Goal: Task Accomplishment & Management: Manage account settings

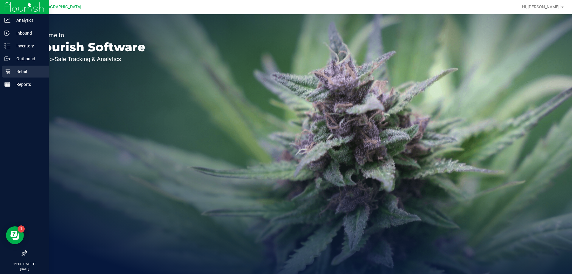
click at [22, 70] on p "Retail" at bounding box center [28, 71] width 36 height 7
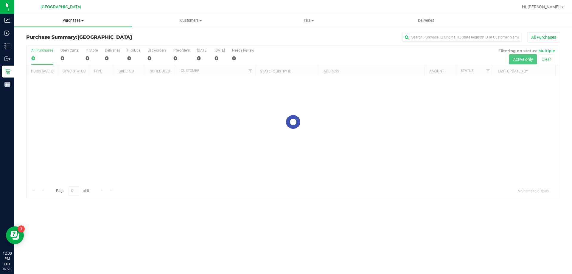
click at [69, 20] on span "Purchases" at bounding box center [73, 20] width 118 height 5
click at [41, 42] on span "Fulfillment" at bounding box center [32, 43] width 37 height 5
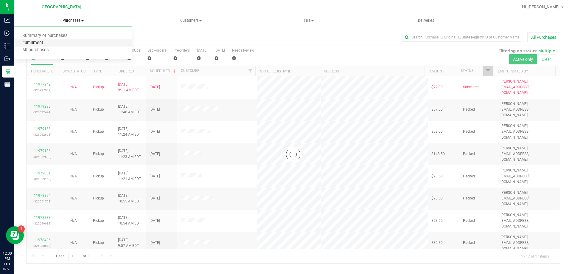
click at [40, 42] on span "Fulfillment" at bounding box center [32, 43] width 37 height 5
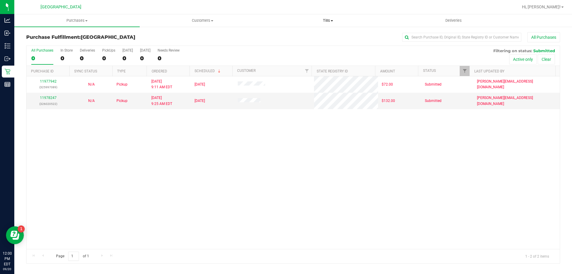
click at [331, 18] on span "Tills" at bounding box center [327, 20] width 125 height 5
click at [299, 36] on span "Manage tills" at bounding box center [285, 35] width 40 height 5
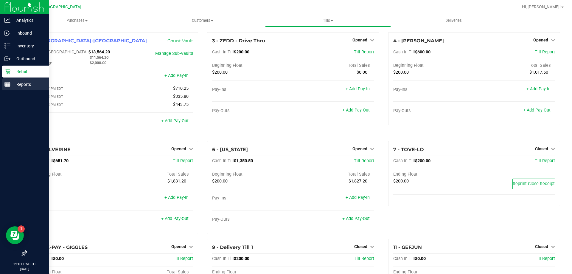
click at [22, 86] on p "Reports" at bounding box center [28, 84] width 36 height 7
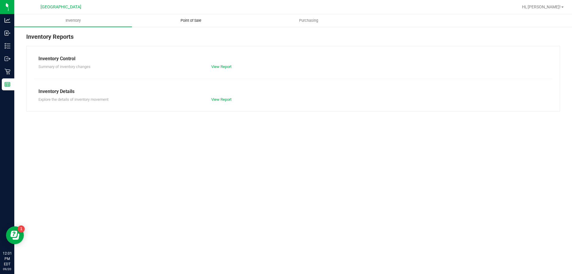
click at [184, 20] on span "Point of Sale" at bounding box center [190, 20] width 37 height 5
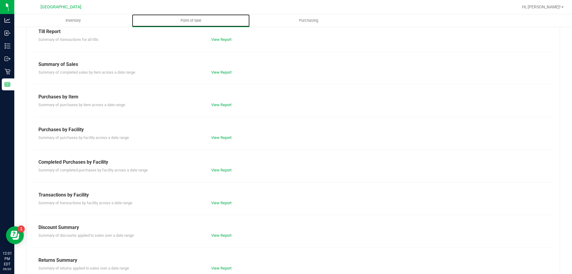
scroll to position [39, 0]
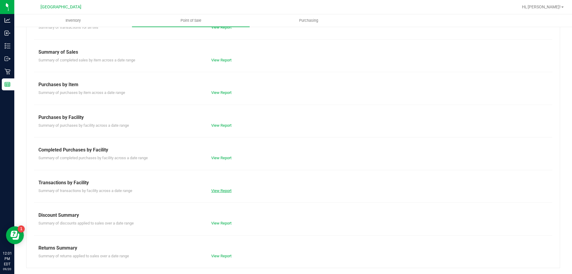
click at [224, 189] on link "View Report" at bounding box center [221, 190] width 20 height 4
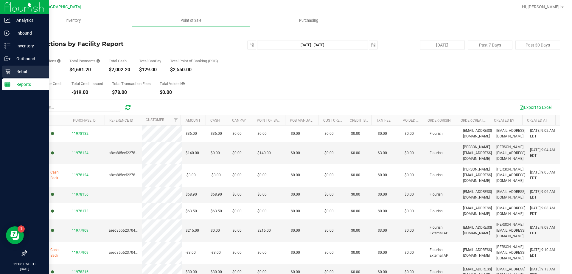
click at [21, 70] on p "Retail" at bounding box center [28, 71] width 36 height 7
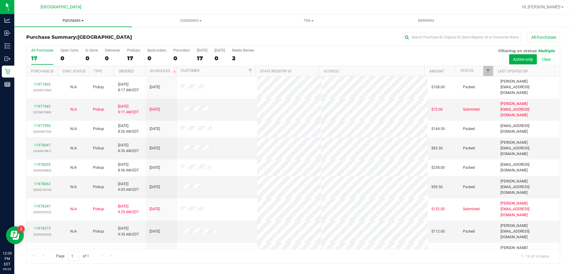
click at [69, 22] on span "Purchases" at bounding box center [73, 20] width 118 height 5
click at [49, 42] on span "Fulfillment" at bounding box center [32, 43] width 37 height 5
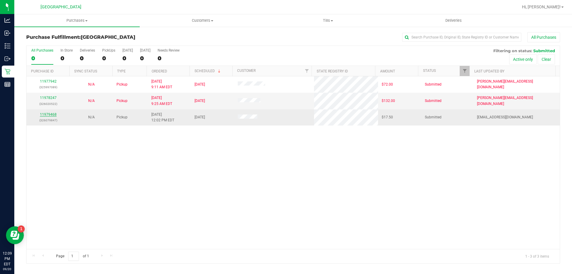
click at [55, 115] on link "11979468" at bounding box center [48, 114] width 17 height 4
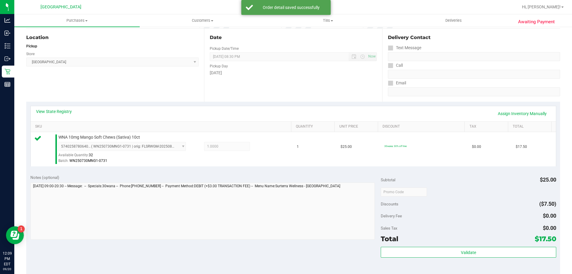
scroll to position [60, 0]
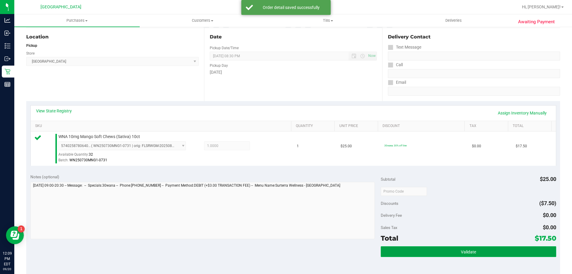
click at [467, 252] on span "Validate" at bounding box center [468, 251] width 15 height 5
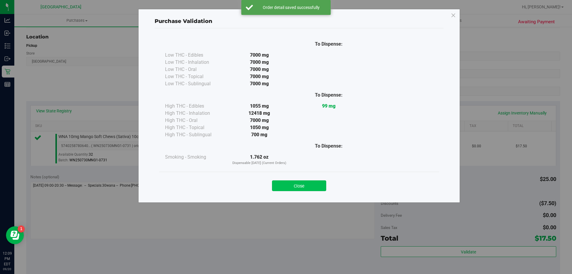
click at [313, 188] on button "Close" at bounding box center [299, 185] width 54 height 11
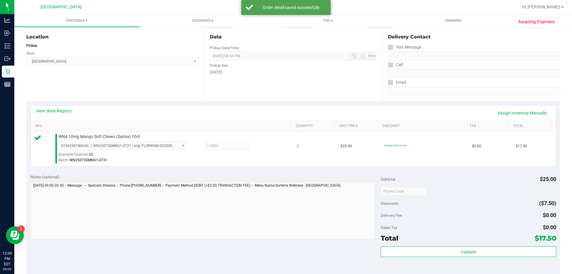
scroll to position [149, 0]
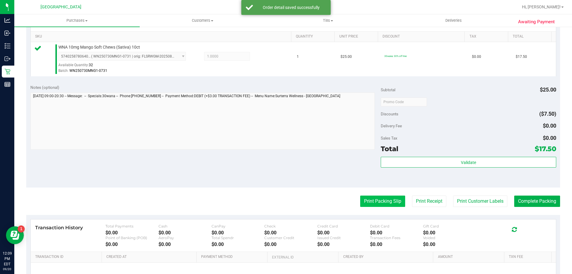
click at [379, 200] on button "Print Packing Slip" at bounding box center [382, 200] width 45 height 11
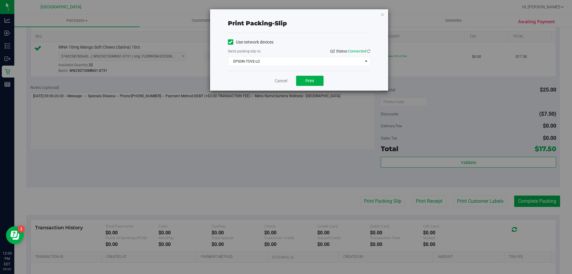
click at [307, 66] on div "Use network devices Send packing-slip to: QZ Status: Connected [GEOGRAPHIC_DATA…" at bounding box center [299, 52] width 142 height 38
click at [308, 60] on span "EPSON-TOVE-LO" at bounding box center [295, 61] width 134 height 8
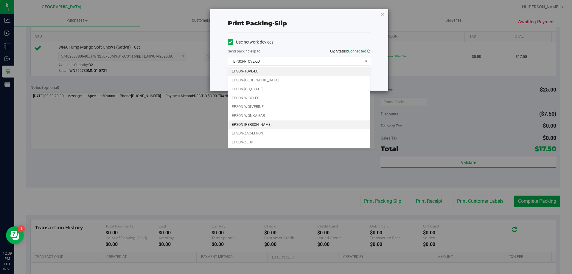
click at [260, 124] on li "EPSON-[PERSON_NAME]" at bounding box center [299, 124] width 142 height 9
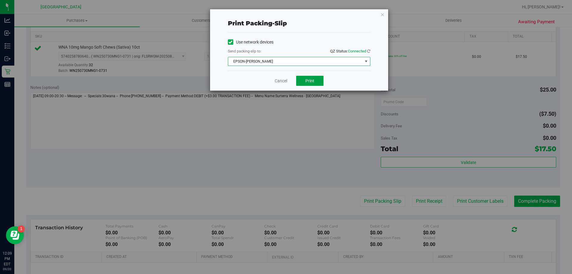
click at [309, 78] on button "Print" at bounding box center [309, 81] width 27 height 10
click at [380, 14] on icon "button" at bounding box center [382, 14] width 4 height 7
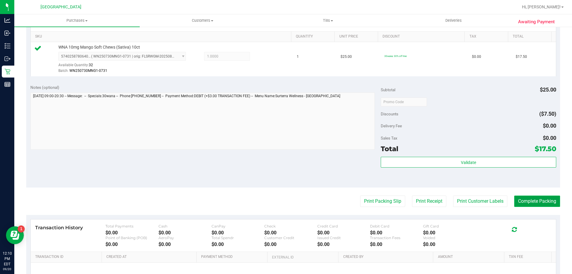
click at [518, 200] on button "Complete Packing" at bounding box center [537, 200] width 46 height 11
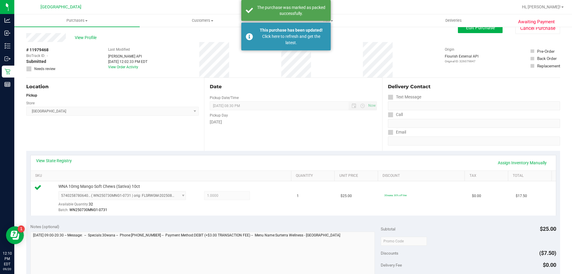
scroll to position [0, 0]
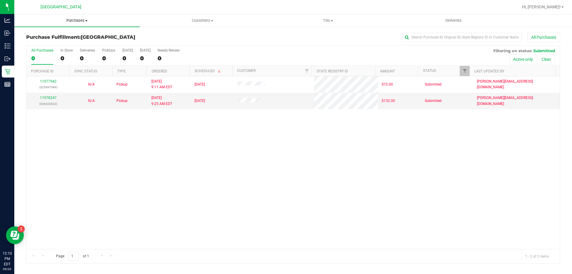
click at [77, 21] on span "Purchases" at bounding box center [76, 20] width 125 height 5
click at [32, 40] on li "Fulfillment" at bounding box center [76, 43] width 125 height 7
click at [72, 21] on span "Purchases" at bounding box center [76, 20] width 125 height 5
click at [36, 43] on span "Fulfillment" at bounding box center [32, 43] width 37 height 5
click at [332, 19] on span "Tills" at bounding box center [327, 20] width 125 height 5
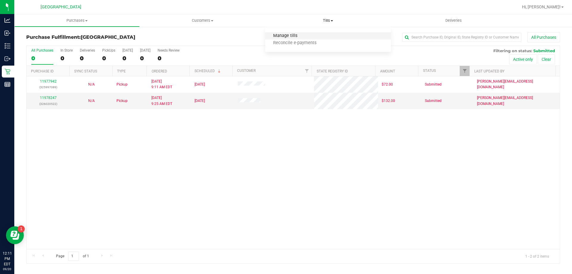
click at [287, 35] on span "Manage tills" at bounding box center [285, 35] width 40 height 5
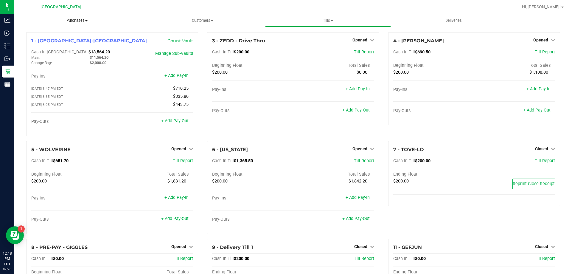
click at [72, 21] on span "Purchases" at bounding box center [76, 20] width 125 height 5
click at [47, 45] on span "Fulfillment" at bounding box center [32, 43] width 37 height 5
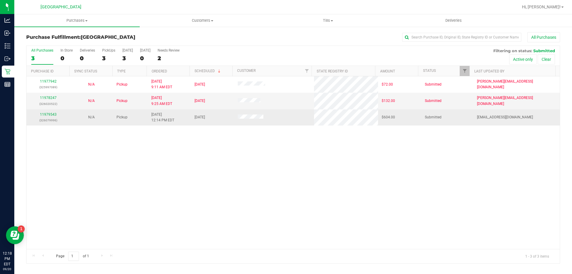
click at [51, 112] on div "11979543 (326079996)" at bounding box center [48, 117] width 36 height 11
click at [52, 113] on link "11979543" at bounding box center [48, 114] width 17 height 4
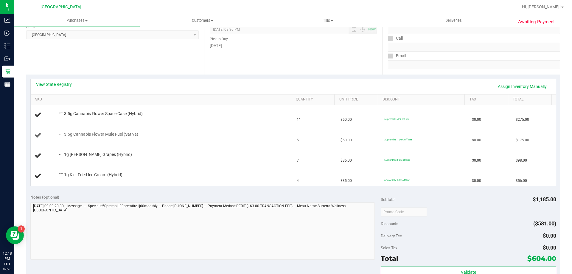
scroll to position [89, 0]
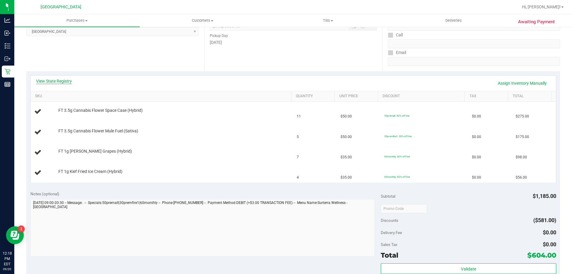
click at [55, 80] on link "View State Registry" at bounding box center [54, 81] width 36 height 6
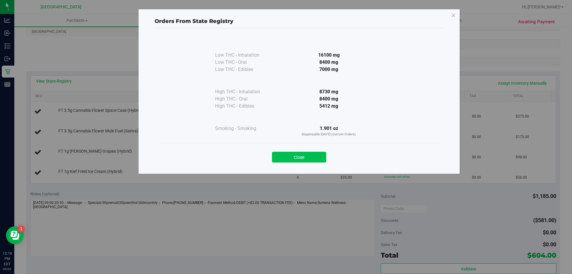
click at [278, 158] on button "Close" at bounding box center [299, 157] width 54 height 11
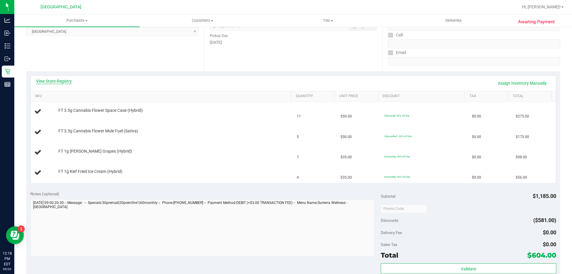
click at [63, 80] on link "View State Registry" at bounding box center [54, 81] width 36 height 6
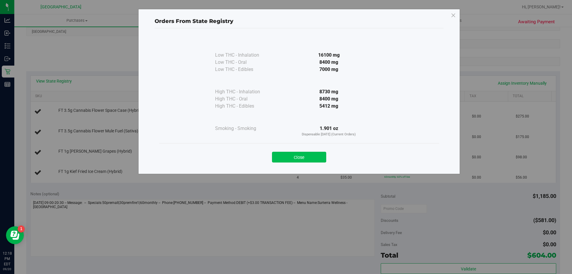
click at [283, 157] on button "Close" at bounding box center [299, 157] width 54 height 11
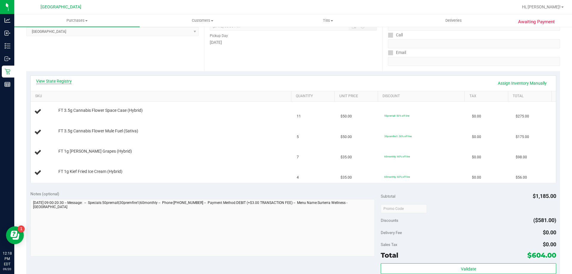
click at [46, 82] on link "View State Registry" at bounding box center [54, 81] width 36 height 6
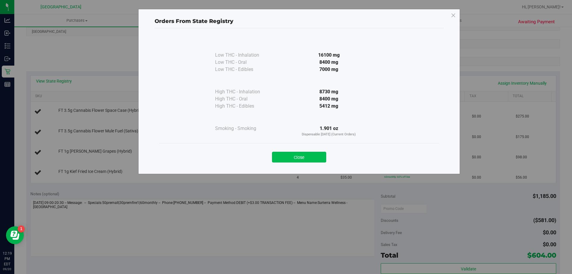
click at [296, 155] on button "Close" at bounding box center [299, 157] width 54 height 11
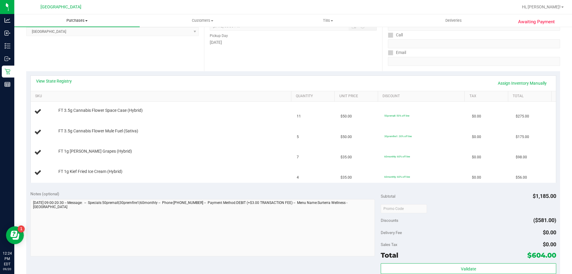
click at [81, 19] on span "Purchases" at bounding box center [76, 20] width 125 height 5
click at [44, 42] on span "Fulfillment" at bounding box center [32, 43] width 37 height 5
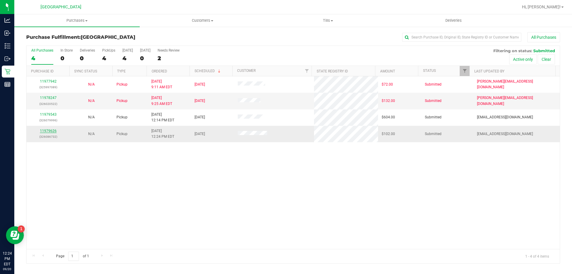
click at [52, 131] on link "11979626" at bounding box center [48, 131] width 17 height 4
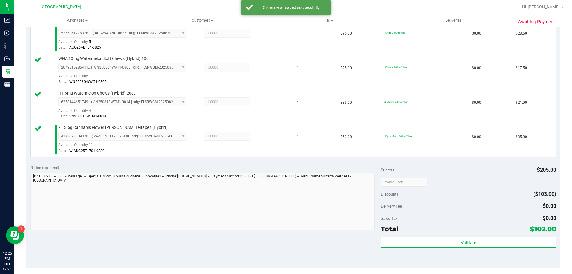
scroll to position [179, 0]
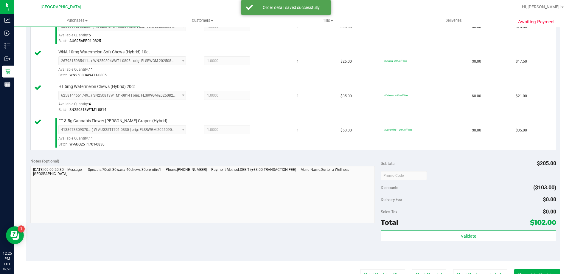
click at [464, 228] on div "Subtotal $205.00 Discounts ($103.00) Delivery Fee $0.00 Sales Tax $0.00 Total $…" at bounding box center [468, 207] width 175 height 99
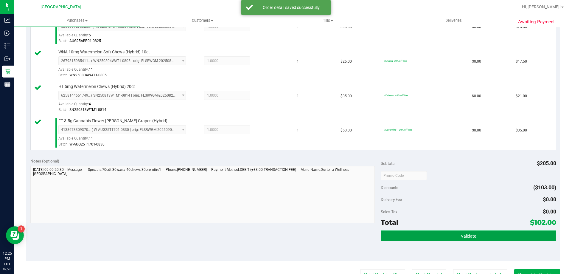
click at [462, 235] on span "Validate" at bounding box center [468, 236] width 15 height 5
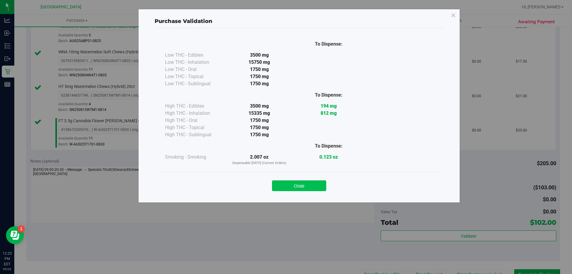
click at [316, 181] on button "Close" at bounding box center [299, 185] width 54 height 11
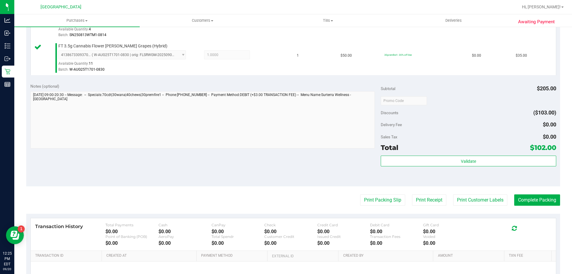
scroll to position [268, 0]
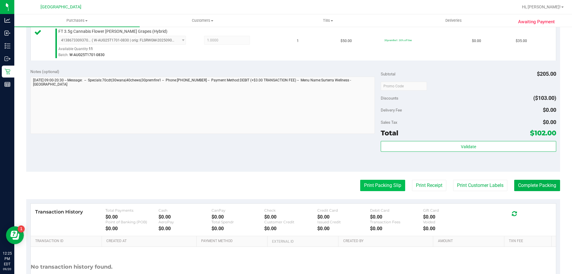
click at [368, 187] on button "Print Packing Slip" at bounding box center [382, 185] width 45 height 11
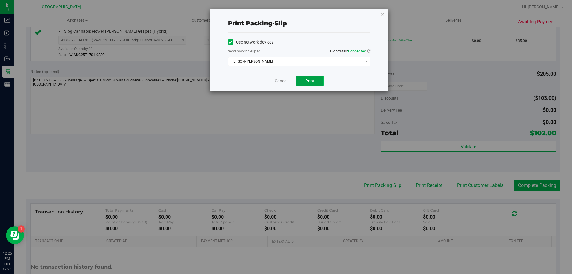
click at [311, 81] on span "Print" at bounding box center [309, 80] width 9 height 5
click at [382, 12] on icon "button" at bounding box center [382, 14] width 4 height 7
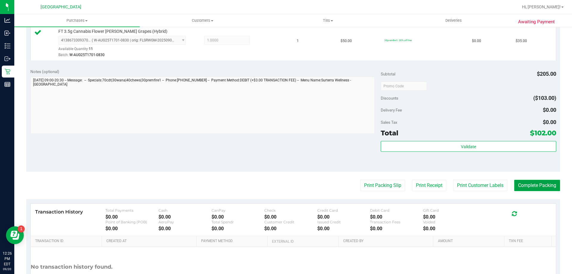
click at [540, 186] on button "Complete Packing" at bounding box center [537, 185] width 46 height 11
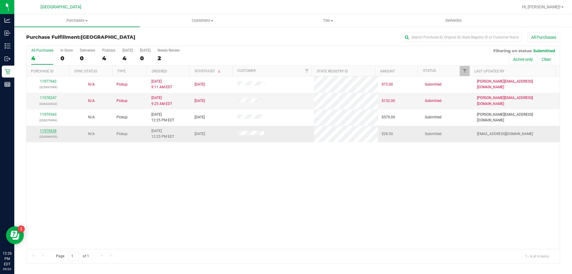
click at [49, 130] on link "11979638" at bounding box center [48, 131] width 17 height 4
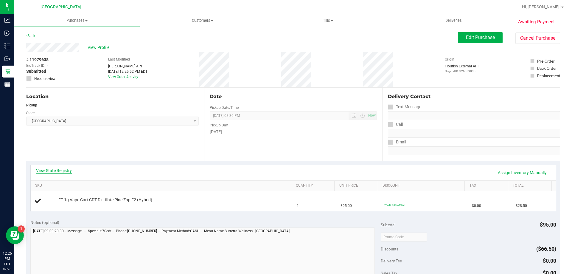
click at [47, 172] on link "View State Registry" at bounding box center [54, 170] width 36 height 6
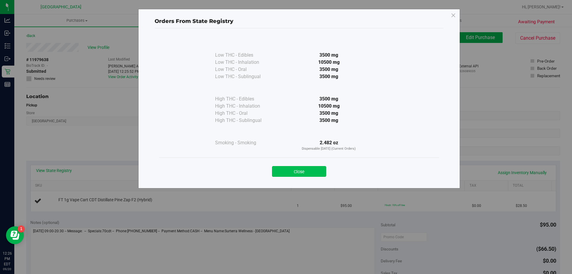
click at [296, 173] on button "Close" at bounding box center [299, 171] width 54 height 11
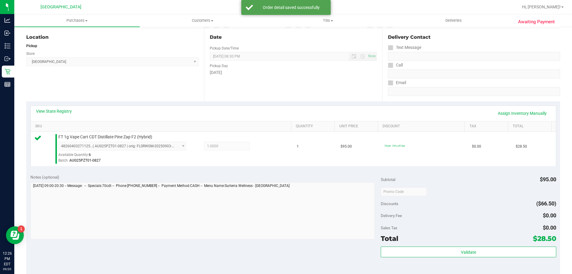
scroll to position [149, 0]
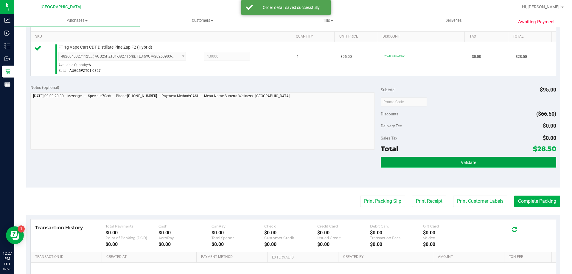
click at [418, 165] on button "Validate" at bounding box center [468, 162] width 175 height 11
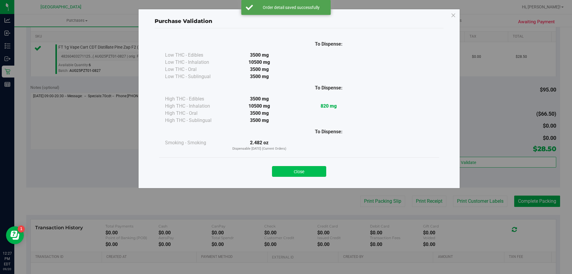
click at [320, 171] on button "Close" at bounding box center [299, 171] width 54 height 11
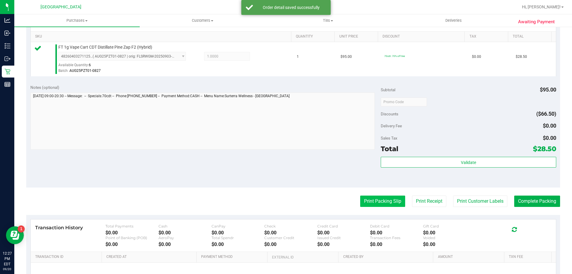
click at [369, 203] on button "Print Packing Slip" at bounding box center [382, 200] width 45 height 11
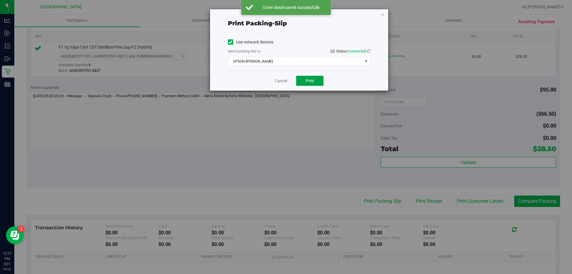
click at [307, 77] on button "Print" at bounding box center [309, 81] width 27 height 10
click at [380, 15] on icon "button" at bounding box center [382, 14] width 4 height 7
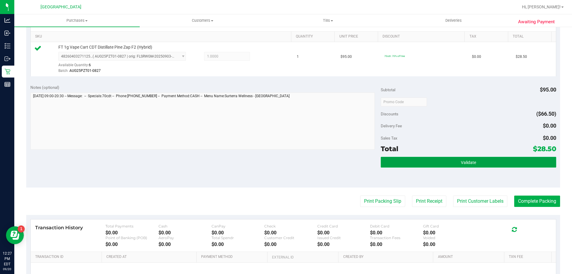
click at [424, 161] on button "Validate" at bounding box center [468, 162] width 175 height 11
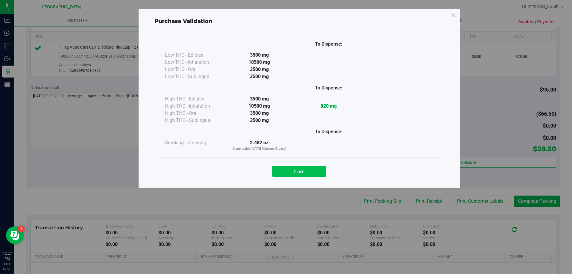
click at [319, 173] on button "Close" at bounding box center [299, 171] width 54 height 11
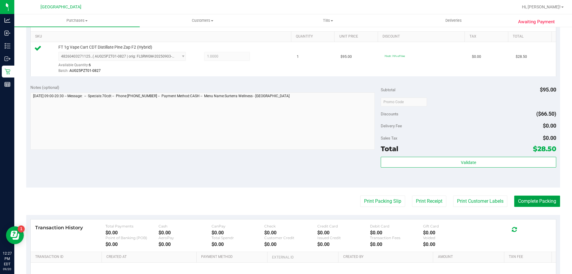
click at [518, 196] on button "Complete Packing" at bounding box center [537, 200] width 46 height 11
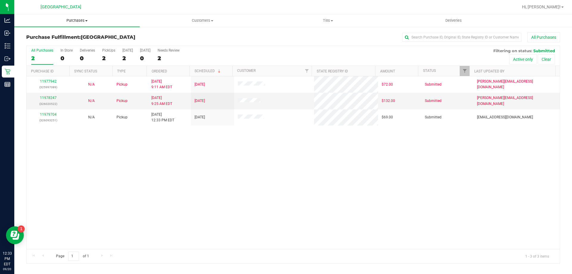
click at [70, 21] on span "Purchases" at bounding box center [76, 20] width 125 height 5
click at [45, 43] on span "Fulfillment" at bounding box center [32, 43] width 37 height 5
click at [200, 18] on uib-tab-heading "Customers All customers Add a new customer All physicians" at bounding box center [202, 21] width 125 height 12
click at [173, 37] on span "All customers" at bounding box center [161, 35] width 43 height 5
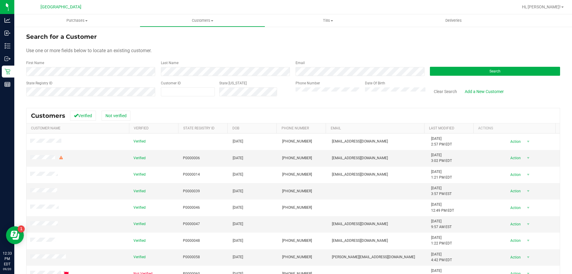
click at [197, 78] on form "Search for a Customer Use one or more fields below to locate an existing custom…" at bounding box center [293, 66] width 534 height 69
click at [197, 76] on form "Search for a Customer Use one or more fields below to locate an existing custom…" at bounding box center [293, 66] width 534 height 69
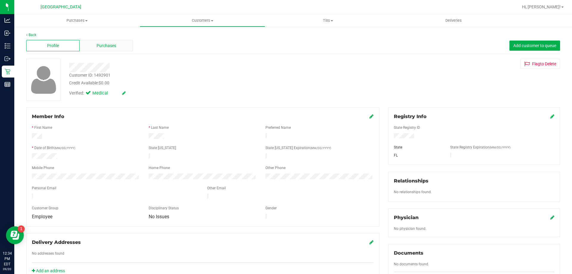
click at [105, 43] on span "Purchases" at bounding box center [107, 46] width 20 height 6
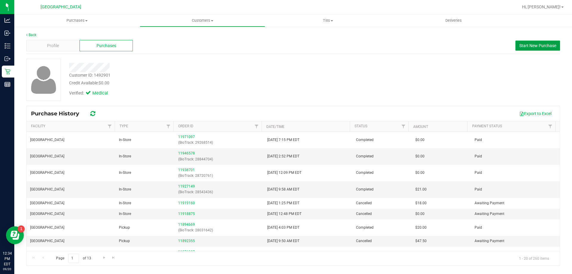
click at [521, 43] on span "Start New Purchase" at bounding box center [537, 45] width 37 height 5
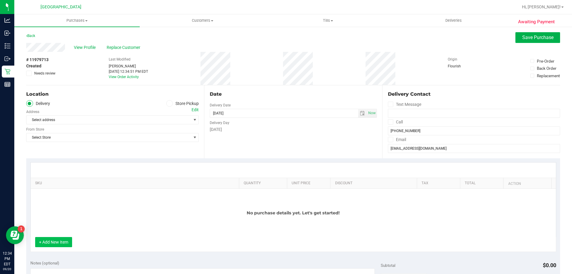
click at [62, 243] on button "+ Add New Item" at bounding box center [53, 242] width 37 height 10
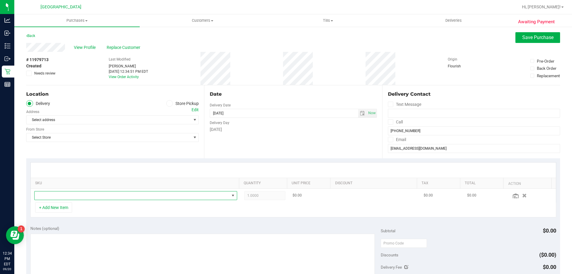
click at [71, 194] on span "NO DATA FOUND" at bounding box center [132, 195] width 195 height 8
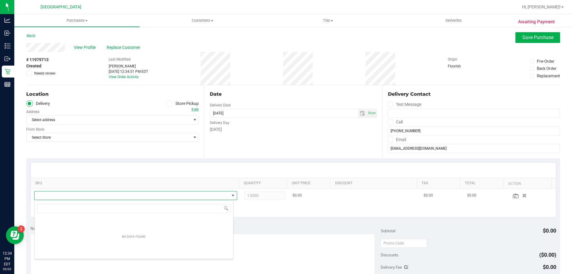
scroll to position [9, 198]
type input "p"
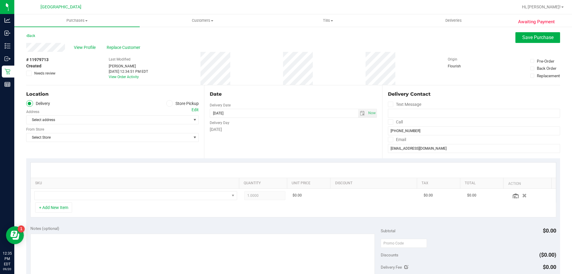
click at [144, 205] on div "+ Add New Item" at bounding box center [293, 209] width 526 height 15
click at [168, 103] on icon at bounding box center [170, 103] width 4 height 0
click at [0, 0] on input "Store Pickup" at bounding box center [0, 0] width 0 height 0
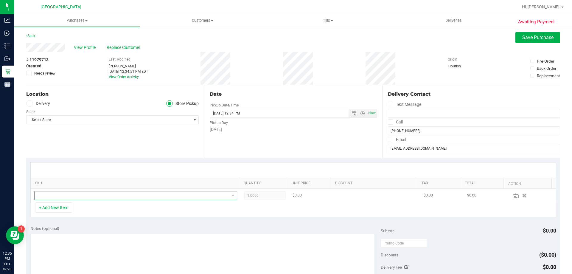
click at [113, 193] on span "NO DATA FOUND" at bounding box center [132, 195] width 195 height 8
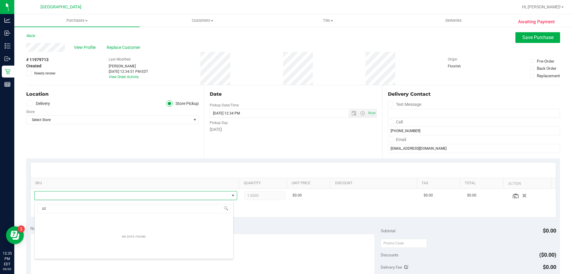
type input "p"
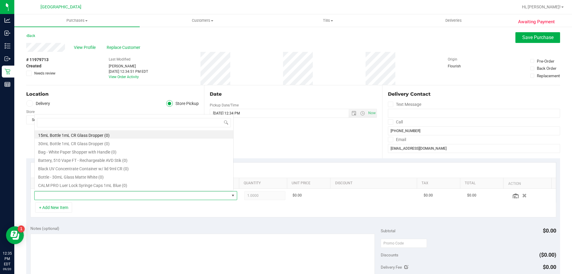
scroll to position [11, 0]
type input "zap"
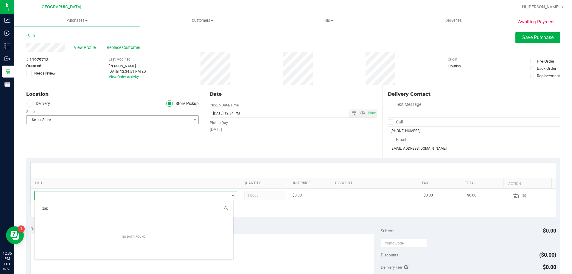
click at [113, 117] on span "Select Store" at bounding box center [109, 120] width 164 height 8
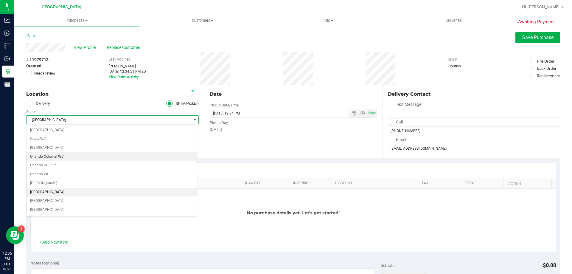
scroll to position [298, 0]
click at [66, 161] on li "[GEOGRAPHIC_DATA]" at bounding box center [112, 159] width 170 height 9
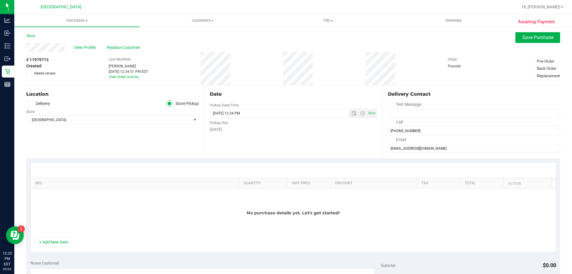
click at [42, 235] on div "No purchase details yet. Let's get started!" at bounding box center [293, 213] width 525 height 48
click at [56, 242] on button "+ Add New Item" at bounding box center [53, 242] width 37 height 10
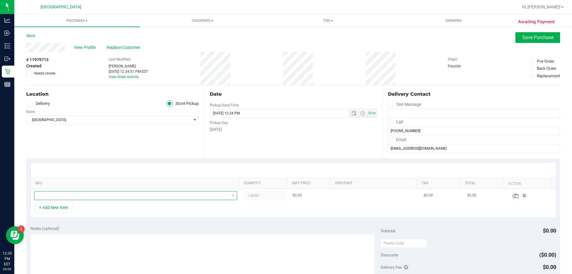
click at [91, 196] on span "NO DATA FOUND" at bounding box center [132, 195] width 195 height 8
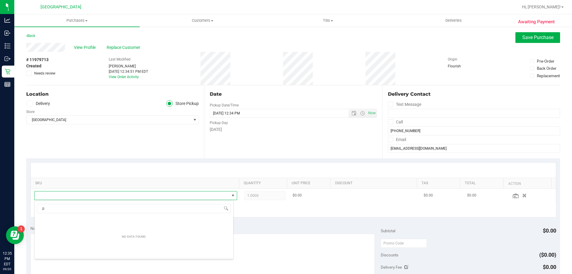
scroll to position [0, 0]
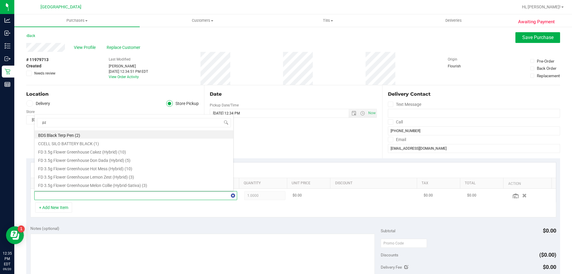
type input "pzt"
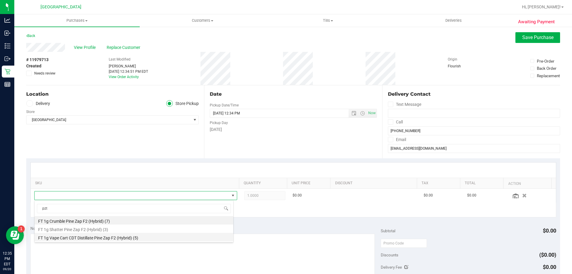
click at [88, 237] on li "FT 1g Vape Cart CDT Distillate Pine Zap F2 (Hybrid) (5)" at bounding box center [134, 237] width 199 height 8
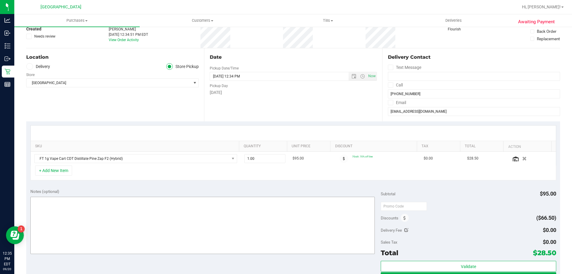
scroll to position [89, 0]
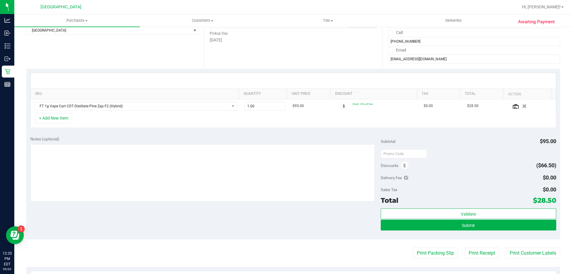
click at [306, 131] on div "SKU Quantity Unit Price Discount Tax Total Action FT 1g Vape Cart CDT Distillat…" at bounding box center [293, 100] width 534 height 63
click at [55, 119] on button "+ Add New Item" at bounding box center [53, 118] width 37 height 10
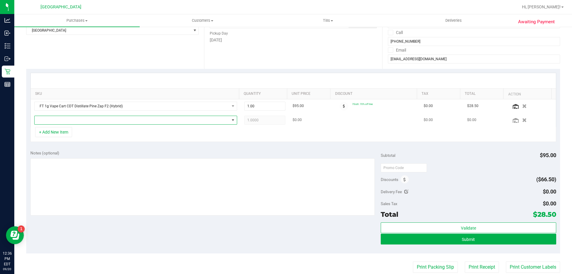
click at [69, 120] on span "NO DATA FOUND" at bounding box center [132, 120] width 195 height 8
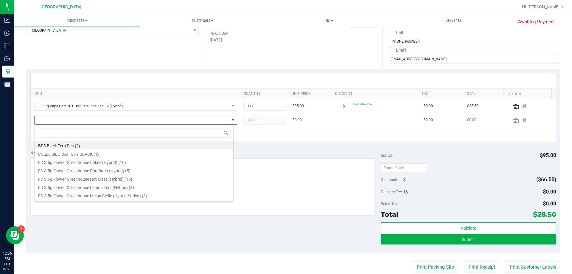
scroll to position [9, 199]
click at [74, 123] on span at bounding box center [132, 120] width 195 height 8
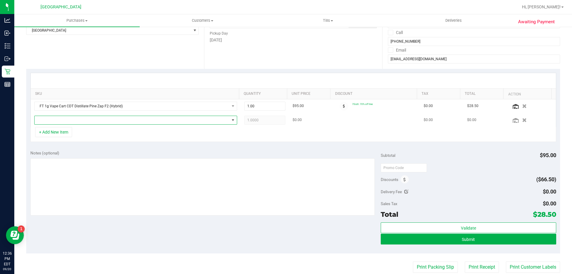
click at [76, 123] on span "NO DATA FOUND" at bounding box center [132, 120] width 195 height 8
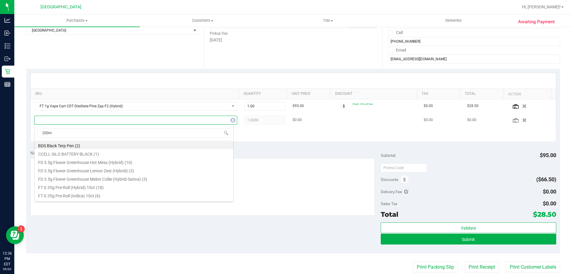
type input "200mg"
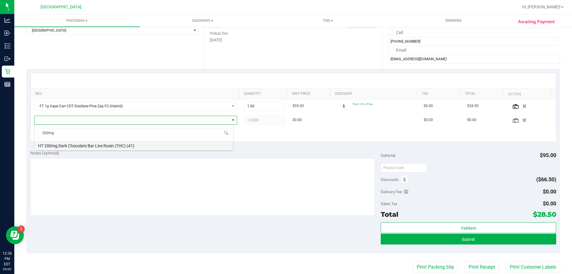
click at [86, 146] on li "HT 200mg Dark Chocolate Bar Live Rosin (THC) (41)" at bounding box center [134, 145] width 199 height 8
click at [330, 136] on div "+ Add New Item" at bounding box center [293, 134] width 526 height 15
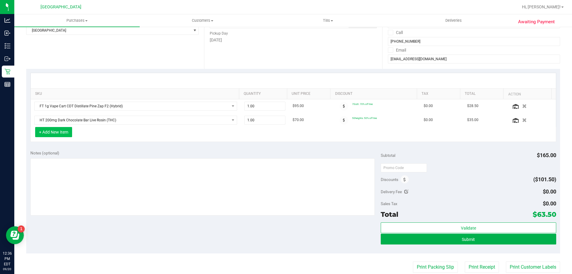
click at [68, 134] on button "+ Add New Item" at bounding box center [53, 132] width 37 height 10
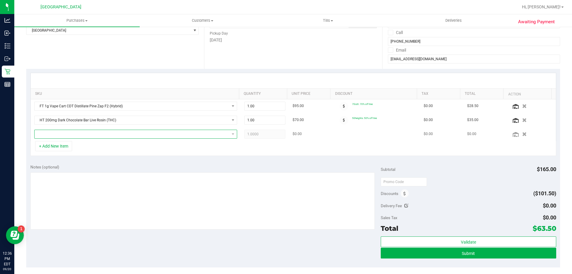
click at [74, 133] on span "NO DATA FOUND" at bounding box center [132, 134] width 195 height 8
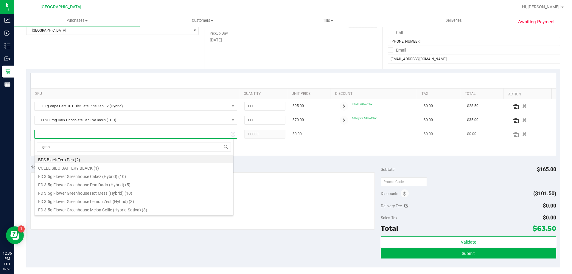
type input "grape"
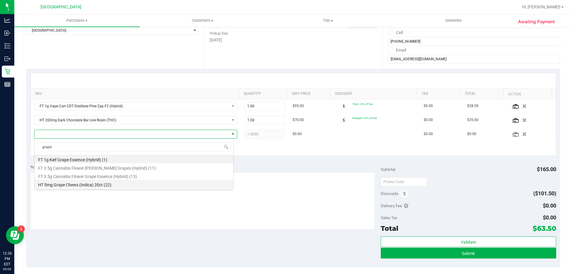
click at [100, 186] on li "HT 5mg Grape Chews (Indica) 20ct (22)" at bounding box center [134, 184] width 199 height 8
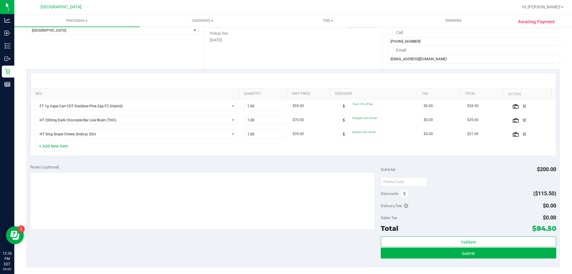
click at [136, 153] on div "+ Add New Item" at bounding box center [293, 148] width 526 height 15
click at [403, 193] on icon at bounding box center [404, 194] width 2 height 4
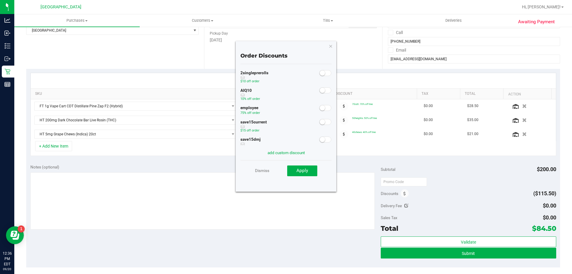
click at [320, 108] on small at bounding box center [322, 107] width 5 height 5
click at [299, 168] on span "Apply" at bounding box center [302, 170] width 12 height 5
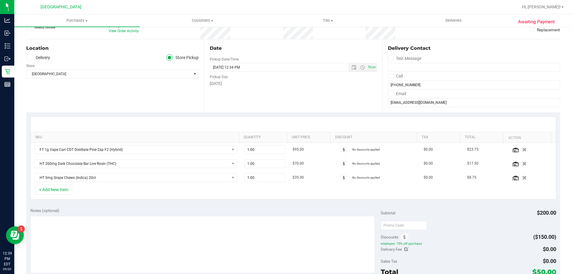
scroll to position [89, 0]
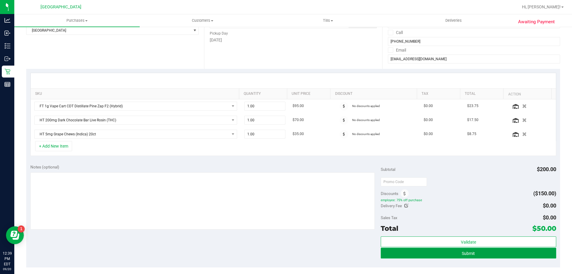
click at [462, 253] on span "Submit" at bounding box center [468, 253] width 13 height 5
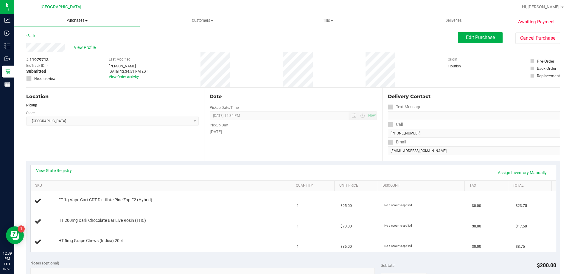
click at [77, 20] on span "Purchases" at bounding box center [76, 20] width 125 height 5
click at [43, 45] on span "Fulfillment" at bounding box center [32, 43] width 37 height 5
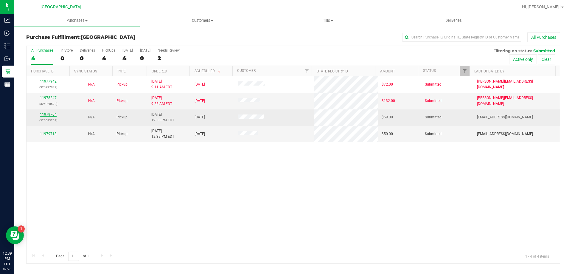
click at [50, 114] on link "11979704" at bounding box center [48, 114] width 17 height 4
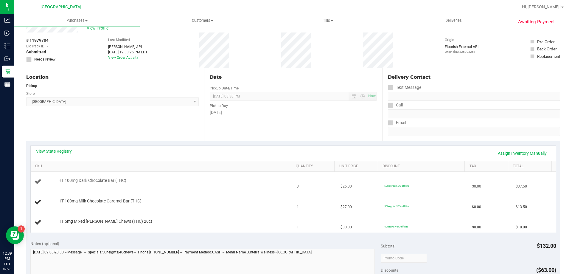
scroll to position [30, 0]
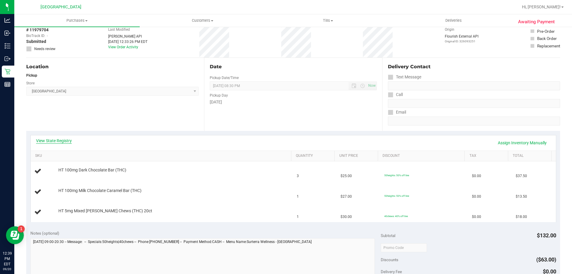
click at [64, 142] on link "View State Registry" at bounding box center [54, 141] width 36 height 6
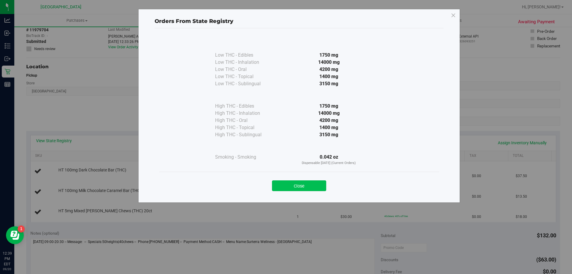
click at [283, 185] on button "Close" at bounding box center [299, 185] width 54 height 11
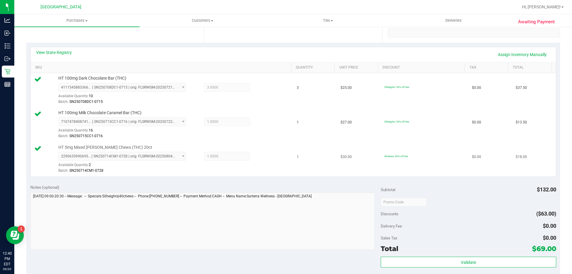
scroll to position [149, 0]
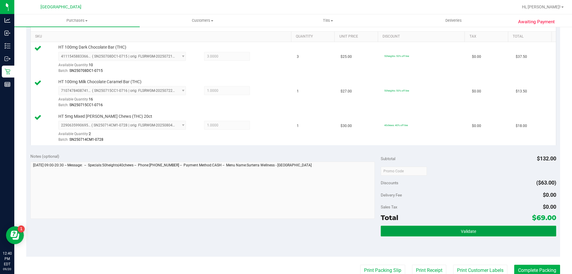
click at [415, 229] on button "Validate" at bounding box center [468, 231] width 175 height 11
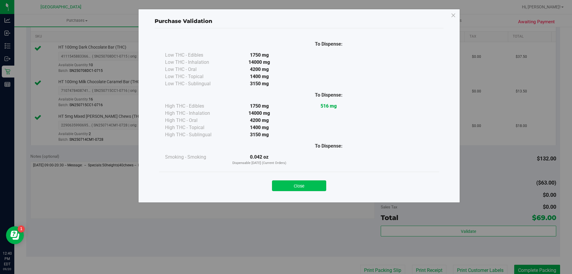
click at [316, 191] on button "Close" at bounding box center [299, 185] width 54 height 11
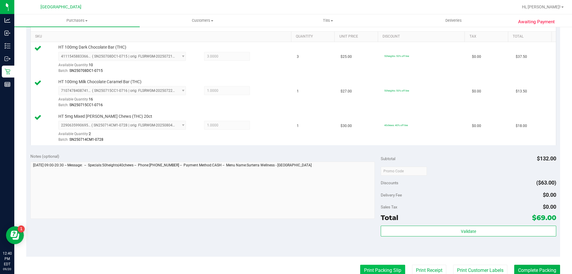
click at [377, 268] on button "Print Packing Slip" at bounding box center [382, 270] width 45 height 11
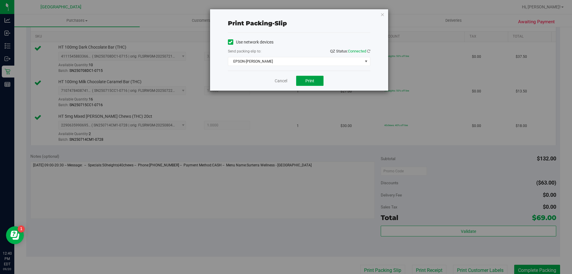
click at [314, 81] on span "Print" at bounding box center [309, 80] width 9 height 5
click at [383, 13] on icon "button" at bounding box center [382, 14] width 4 height 7
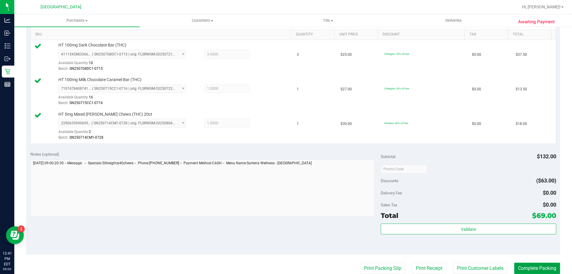
click at [532, 267] on button "Complete Packing" at bounding box center [537, 267] width 46 height 11
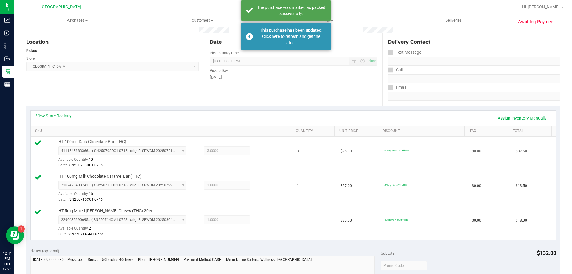
scroll to position [60, 0]
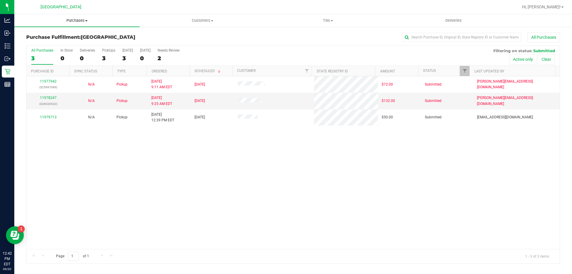
click at [80, 21] on span "Purchases" at bounding box center [76, 20] width 125 height 5
click at [52, 44] on li "Fulfillment" at bounding box center [76, 43] width 125 height 7
click at [330, 22] on span "Tills" at bounding box center [327, 20] width 125 height 5
click at [300, 33] on span "Manage tills" at bounding box center [285, 35] width 40 height 5
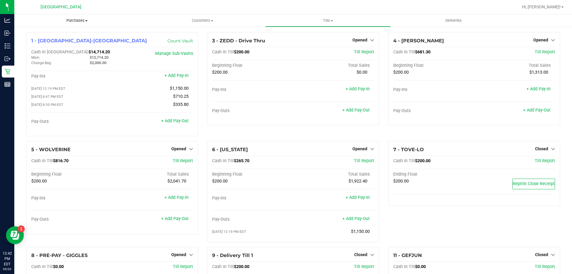
click at [75, 20] on span "Purchases" at bounding box center [76, 20] width 125 height 5
click at [46, 44] on span "Fulfillment" at bounding box center [32, 43] width 37 height 5
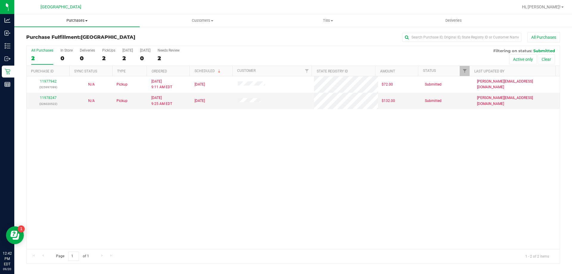
click at [80, 23] on span "Purchases" at bounding box center [76, 20] width 125 height 5
click at [36, 41] on span "Fulfillment" at bounding box center [32, 43] width 37 height 5
click at [79, 19] on span "Purchases" at bounding box center [76, 20] width 125 height 5
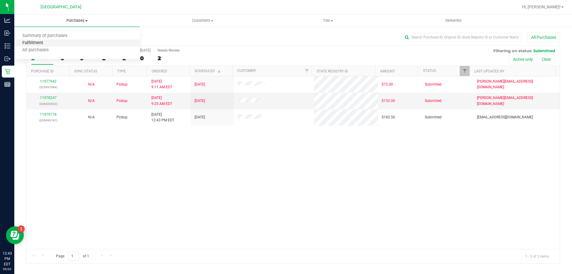
click at [37, 41] on span "Fulfillment" at bounding box center [32, 43] width 37 height 5
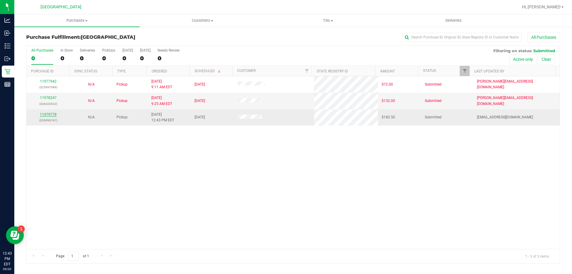
click at [46, 113] on link "11979778" at bounding box center [48, 114] width 17 height 4
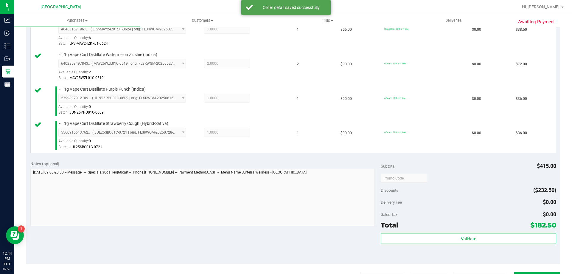
scroll to position [179, 0]
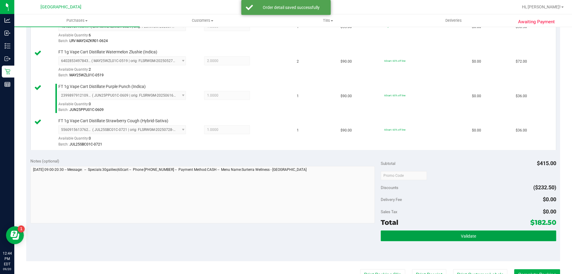
click at [438, 233] on button "Validate" at bounding box center [468, 235] width 175 height 11
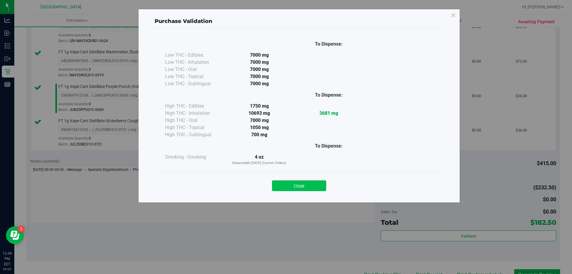
click at [299, 182] on button "Close" at bounding box center [299, 185] width 54 height 11
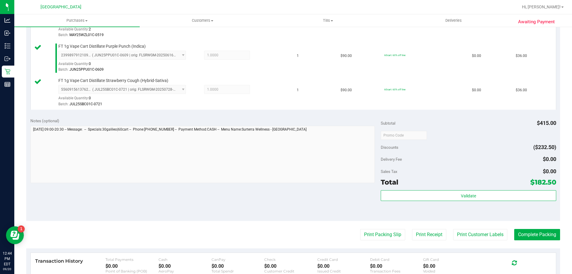
scroll to position [268, 0]
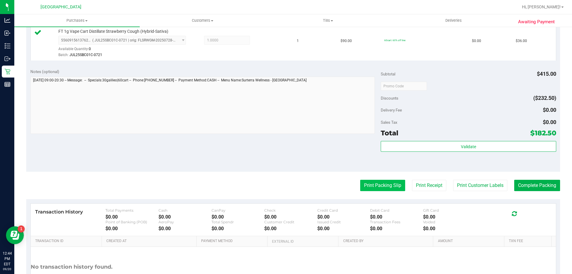
click at [376, 186] on button "Print Packing Slip" at bounding box center [382, 185] width 45 height 11
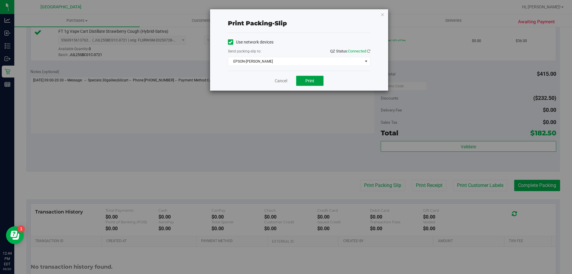
click at [307, 83] on button "Print" at bounding box center [309, 81] width 27 height 10
click at [381, 17] on icon "button" at bounding box center [382, 14] width 4 height 7
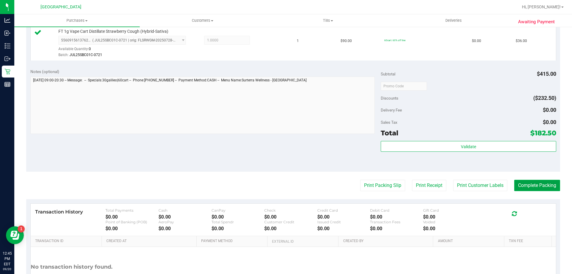
click at [520, 181] on button "Complete Packing" at bounding box center [537, 185] width 46 height 11
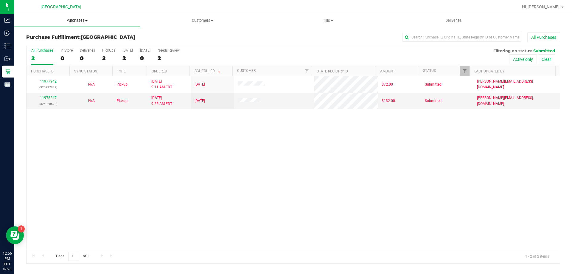
click at [85, 20] on span at bounding box center [86, 20] width 2 height 1
click at [40, 41] on span "Fulfillment" at bounding box center [32, 43] width 37 height 5
click at [327, 22] on span "Tills" at bounding box center [327, 20] width 125 height 5
click at [296, 35] on span "Manage tills" at bounding box center [285, 35] width 40 height 5
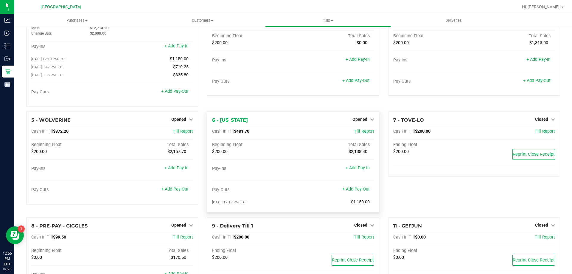
scroll to position [78, 0]
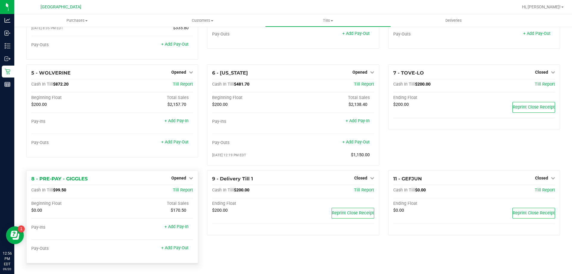
drag, startPoint x: 69, startPoint y: 191, endPoint x: 54, endPoint y: 193, distance: 14.8
click at [54, 193] on div "Cash In Till $99.50 Till Report" at bounding box center [112, 191] width 162 height 8
drag, startPoint x: 54, startPoint y: 191, endPoint x: 70, endPoint y: 189, distance: 16.5
click at [70, 189] on div "Cash In Till $99.50" at bounding box center [85, 189] width 108 height 5
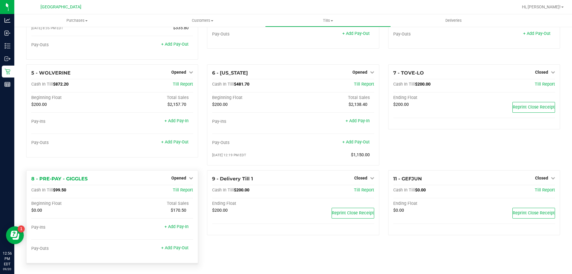
click at [70, 190] on div "Cash In Till $99.50" at bounding box center [85, 189] width 108 height 5
drag, startPoint x: 53, startPoint y: 190, endPoint x: 71, endPoint y: 192, distance: 18.3
click at [71, 192] on div "Cash In Till $99.50" at bounding box center [85, 189] width 108 height 5
click at [72, 191] on div "Cash In Till $99.50" at bounding box center [85, 189] width 108 height 5
drag, startPoint x: 71, startPoint y: 189, endPoint x: 54, endPoint y: 193, distance: 17.8
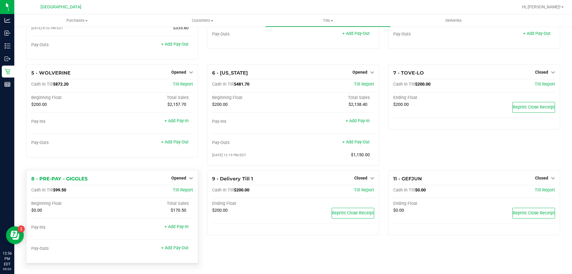
click at [54, 193] on div "Cash In Till $99.50 Till Report" at bounding box center [112, 191] width 162 height 8
click at [53, 193] on div "Cash In Till $99.50 Till Report" at bounding box center [112, 191] width 162 height 8
drag, startPoint x: 56, startPoint y: 189, endPoint x: 74, endPoint y: 192, distance: 17.9
click at [73, 192] on div "Cash In Till $99.50" at bounding box center [85, 189] width 108 height 5
click at [74, 192] on div "Cash In Till $99.50" at bounding box center [85, 189] width 108 height 5
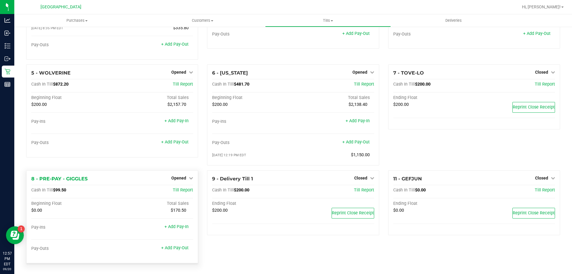
drag, startPoint x: 53, startPoint y: 192, endPoint x: 76, endPoint y: 192, distance: 22.9
click at [76, 192] on div "Cash In Till $99.50" at bounding box center [85, 189] width 108 height 5
click at [76, 191] on div "Cash In Till $99.50" at bounding box center [85, 189] width 108 height 5
drag, startPoint x: 53, startPoint y: 189, endPoint x: 75, endPoint y: 190, distance: 22.4
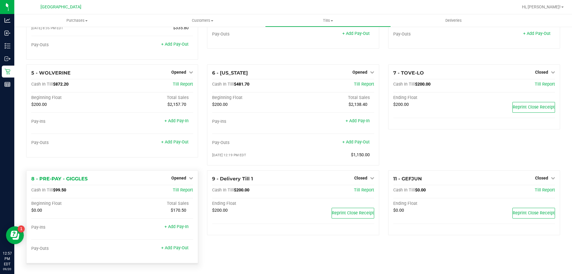
click at [75, 190] on div "Cash In Till $99.50" at bounding box center [85, 189] width 108 height 5
click at [84, 190] on div "Cash In Till $99.50" at bounding box center [85, 189] width 108 height 5
click at [172, 249] on link "+ Add Pay-Out" at bounding box center [174, 247] width 27 height 5
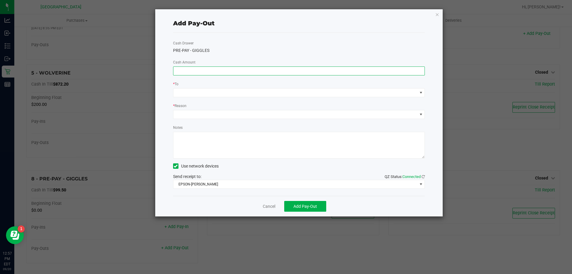
click at [227, 70] on input at bounding box center [298, 71] width 251 height 8
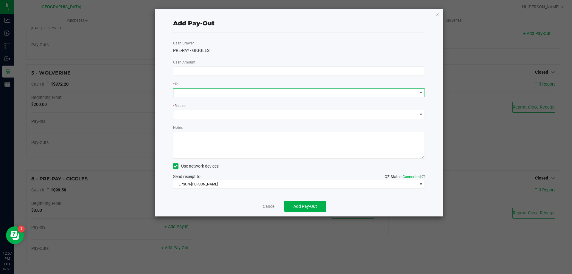
click at [229, 95] on span at bounding box center [295, 92] width 244 height 8
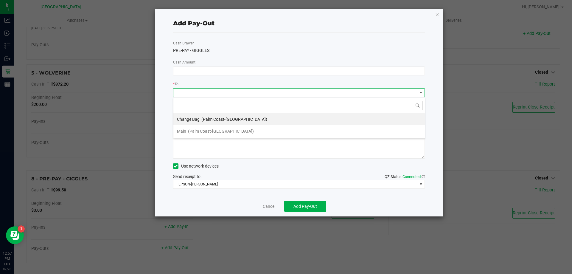
scroll to position [9, 252]
click at [266, 49] on div "PRE-PAY - GIGGLES" at bounding box center [299, 50] width 252 height 6
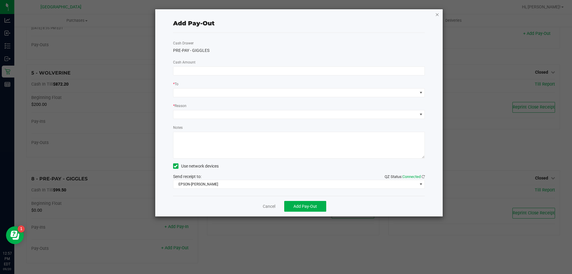
click at [438, 17] on icon "button" at bounding box center [437, 14] width 4 height 7
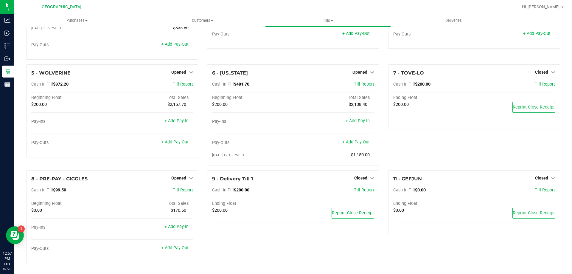
click at [200, 197] on div "8 - PRE-PAY - GIGGLES Opened Close Till Cash In Till $99.50 Till Report Beginni…" at bounding box center [112, 219] width 181 height 98
click at [200, 218] on div "8 - PRE-PAY - GIGGLES Opened Close Till Cash In Till $99.50 Till Report Beginni…" at bounding box center [112, 219] width 181 height 98
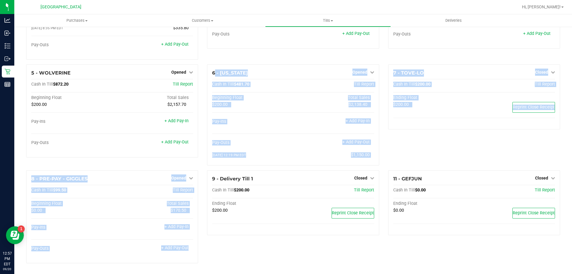
drag, startPoint x: 199, startPoint y: 217, endPoint x: 202, endPoint y: 147, distance: 71.0
click at [202, 147] on div "1 - Palm Coast-Vault Count Vault Cash In Vault: $14,714.20 Main: $12,714.20 Cha…" at bounding box center [293, 112] width 543 height 312
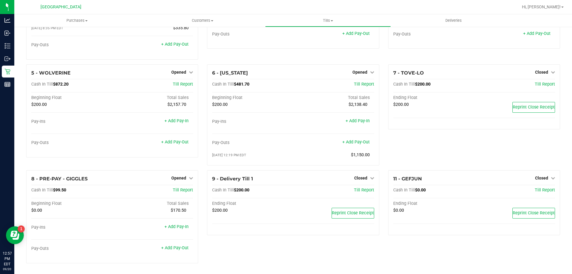
click at [203, 148] on div "6 - [US_STATE] Opened Close Till Cash In Till $481.70 Till Report Beginning Flo…" at bounding box center [293, 117] width 181 height 106
drag, startPoint x: 201, startPoint y: 161, endPoint x: 147, endPoint y: 139, distance: 58.6
click at [147, 139] on div "1 - Palm Coast-Vault Count Vault Cash In Vault: $14,714.20 Main: $12,714.20 Cha…" at bounding box center [293, 112] width 543 height 312
click at [147, 160] on div "5 - WOLVERINE Opened Close Till Cash In Till $872.20 Till Report Beginning Floa…" at bounding box center [112, 117] width 181 height 106
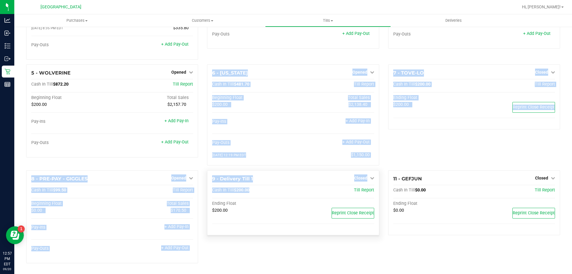
drag, startPoint x: 147, startPoint y: 160, endPoint x: 251, endPoint y: 186, distance: 107.4
click at [252, 186] on div "1 - Palm Coast-Vault Count Vault Cash In Vault: $14,714.20 Main: $12,714.20 Cha…" at bounding box center [293, 112] width 543 height 312
click at [203, 164] on div "6 - [US_STATE] Opened Close Till Cash In Till $481.70 Till Report Beginning Flo…" at bounding box center [293, 117] width 181 height 106
drag, startPoint x: 200, startPoint y: 161, endPoint x: 199, endPoint y: 166, distance: 4.3
click at [209, 183] on div "1 - Palm Coast-Vault Count Vault Cash In Vault: $14,714.20 Main: $12,714.20 Cha…" at bounding box center [293, 112] width 543 height 312
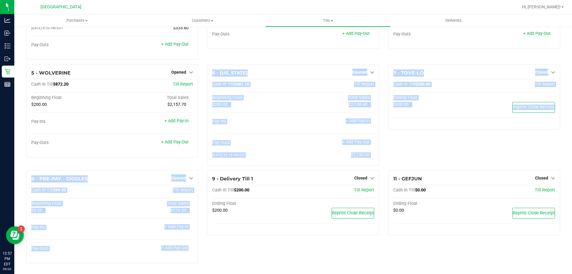
click at [199, 164] on div "5 - WOLVERINE Opened Close Till Cash In Till $872.20 Till Report Beginning Floa…" at bounding box center [112, 117] width 181 height 106
drag, startPoint x: 199, startPoint y: 164, endPoint x: 200, endPoint y: 181, distance: 16.1
click at [200, 181] on div "1 - Palm Coast-Vault Count Vault Cash In Vault: $14,714.20 Main: $12,714.20 Cha…" at bounding box center [293, 112] width 543 height 312
click at [200, 165] on div "5 - WOLVERINE Opened Close Till Cash In Till $872.20 Till Report Beginning Floa…" at bounding box center [112, 117] width 181 height 106
drag, startPoint x: 198, startPoint y: 162, endPoint x: 235, endPoint y: 193, distance: 48.0
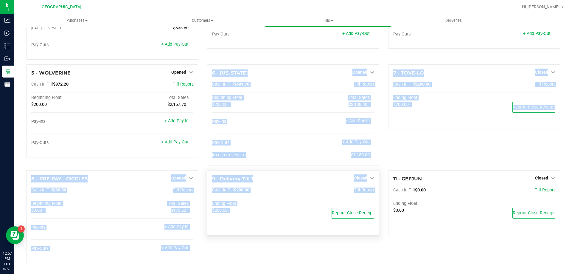
click at [242, 207] on div "1 - Palm Coast-Vault Count Vault Cash In Vault: $14,714.20 Main: $12,714.20 Cha…" at bounding box center [293, 112] width 543 height 312
click at [192, 158] on div "5 - WOLVERINE Opened Close Till Cash In Till $872.20 Till Report Beginning Floa…" at bounding box center [112, 117] width 181 height 106
drag, startPoint x: 171, startPoint y: 163, endPoint x: 200, endPoint y: 186, distance: 37.1
click at [200, 186] on div "1 - Palm Coast-Vault Count Vault Cash In Vault: $14,714.20 Main: $12,714.20 Cha…" at bounding box center [293, 112] width 543 height 312
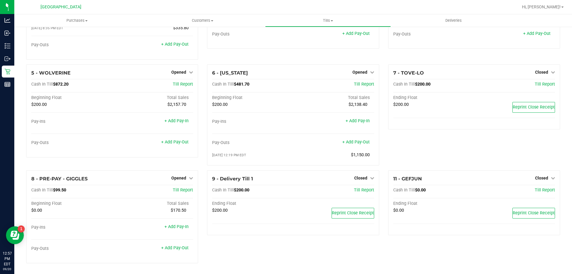
click at [200, 186] on div "8 - PRE-PAY - GIGGLES Opened Close Till Cash In Till $99.50 Till Report Beginni…" at bounding box center [112, 219] width 181 height 98
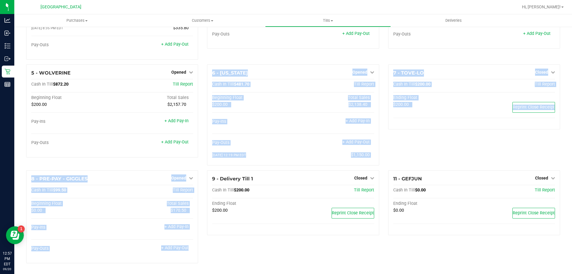
drag, startPoint x: 200, startPoint y: 185, endPoint x: 154, endPoint y: 164, distance: 51.0
click at [154, 164] on div "1 - Palm Coast-Vault Count Vault Cash In Vault: $14,714.20 Main: $12,714.20 Cha…" at bounding box center [293, 112] width 543 height 312
click at [150, 159] on div "5 - WOLVERINE Opened Close Till Cash In Till $872.20 Till Report Beginning Floa…" at bounding box center [112, 117] width 181 height 106
drag, startPoint x: 125, startPoint y: 157, endPoint x: 208, endPoint y: 197, distance: 92.5
click at [203, 201] on div "1 - Palm Coast-Vault Count Vault Cash In Vault: $14,714.20 Main: $12,714.20 Cha…" at bounding box center [293, 112] width 543 height 312
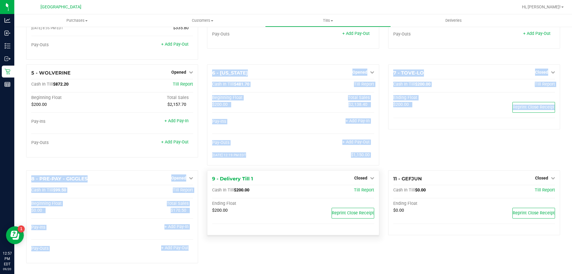
click at [208, 197] on div "9 - Delivery Till 1 Closed Open Till Cash In Till $200.00 Till Report Ending Fl…" at bounding box center [293, 202] width 172 height 65
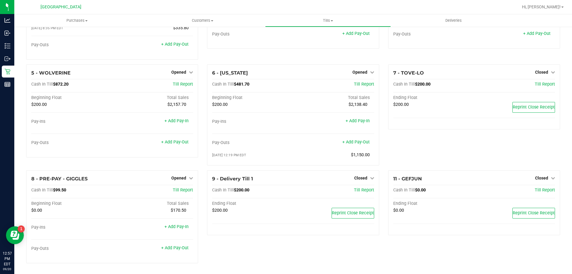
click at [199, 193] on div "8 - PRE-PAY - GIGGLES Opened Close Till Cash In Till $99.50 Till Report Beginni…" at bounding box center [112, 219] width 181 height 98
drag, startPoint x: 71, startPoint y: 191, endPoint x: 53, endPoint y: 195, distance: 19.3
click at [53, 195] on div "Cash In Till $99.50 Till Report" at bounding box center [112, 191] width 162 height 8
click at [53, 192] on span "Cash In Till" at bounding box center [42, 189] width 22 height 5
drag, startPoint x: 53, startPoint y: 189, endPoint x: 75, endPoint y: 191, distance: 22.2
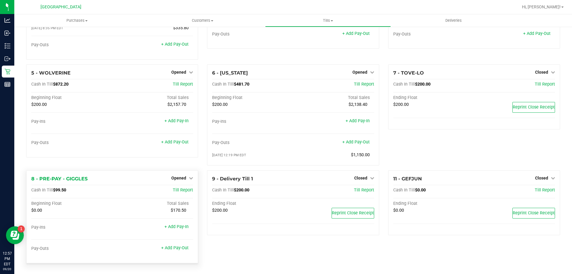
click at [75, 191] on div "Cash In Till $99.50" at bounding box center [85, 189] width 108 height 5
click at [70, 190] on div "Cash In Till $99.50" at bounding box center [85, 189] width 108 height 5
drag, startPoint x: 51, startPoint y: 190, endPoint x: 78, endPoint y: 187, distance: 26.9
click at [78, 187] on div "Cash In Till $99.50" at bounding box center [85, 189] width 108 height 5
click at [63, 192] on span "$99.50" at bounding box center [59, 189] width 13 height 5
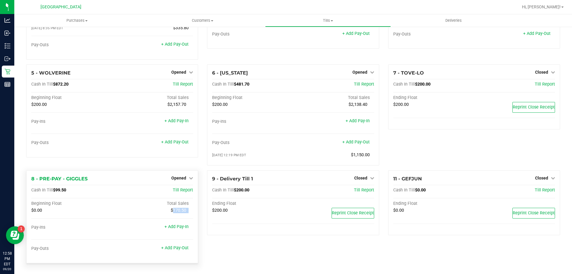
drag, startPoint x: 161, startPoint y: 212, endPoint x: 189, endPoint y: 212, distance: 28.6
click at [189, 212] on div "$170.50" at bounding box center [152, 210] width 81 height 5
click at [187, 212] on div "$170.50" at bounding box center [152, 210] width 81 height 5
click at [100, 198] on hr at bounding box center [112, 198] width 162 height 0
click at [129, 205] on div "Total Sales" at bounding box center [152, 203] width 81 height 5
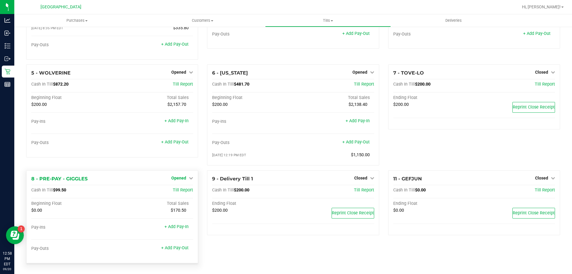
click at [175, 177] on span "Opened" at bounding box center [178, 177] width 15 height 5
click at [122, 183] on div "8 - PRE-PAY - GIGGLES Opened Close Till Cash In Till $99.50 Till Report Beginni…" at bounding box center [112, 216] width 172 height 93
click at [74, 18] on span "Purchases" at bounding box center [76, 20] width 125 height 5
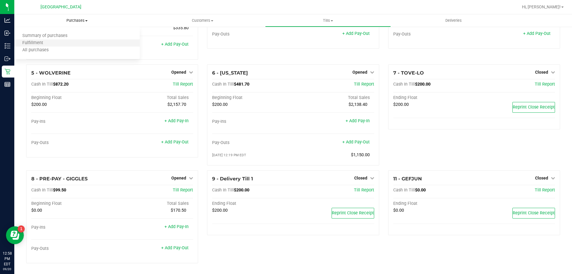
click at [52, 43] on li "Fulfillment" at bounding box center [76, 43] width 125 height 7
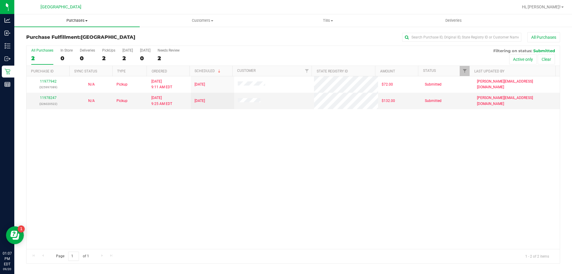
click at [77, 20] on span "Purchases" at bounding box center [76, 20] width 125 height 5
click at [46, 45] on span "Fulfillment" at bounding box center [32, 43] width 37 height 5
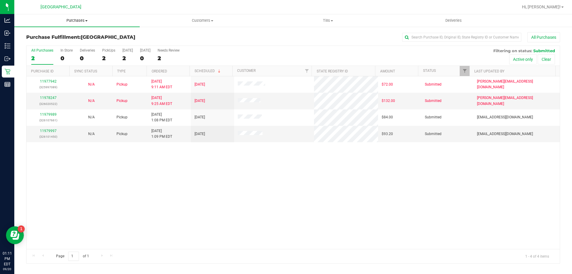
click at [80, 21] on span "Purchases" at bounding box center [76, 20] width 125 height 5
click at [41, 43] on span "Fulfillment" at bounding box center [32, 43] width 37 height 5
click at [44, 131] on link "11979997" at bounding box center [48, 131] width 17 height 4
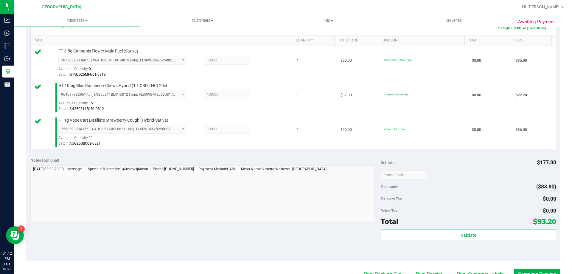
scroll to position [149, 0]
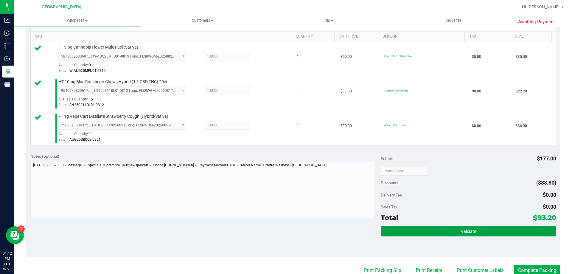
click at [434, 232] on button "Validate" at bounding box center [468, 231] width 175 height 11
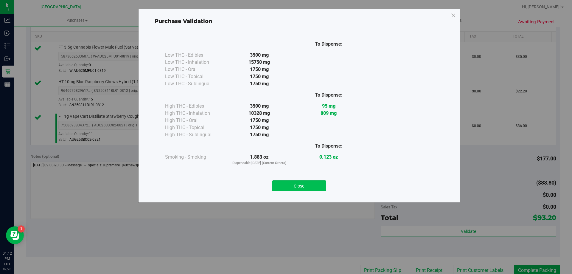
click at [306, 180] on button "Close" at bounding box center [299, 185] width 54 height 11
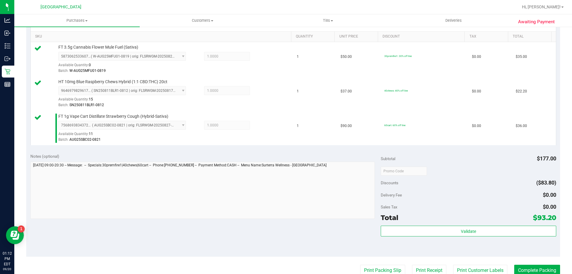
scroll to position [209, 0]
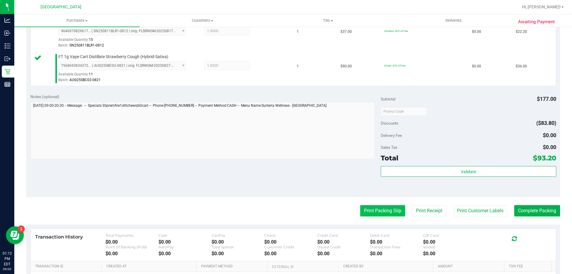
click at [371, 214] on button "Print Packing Slip" at bounding box center [382, 210] width 45 height 11
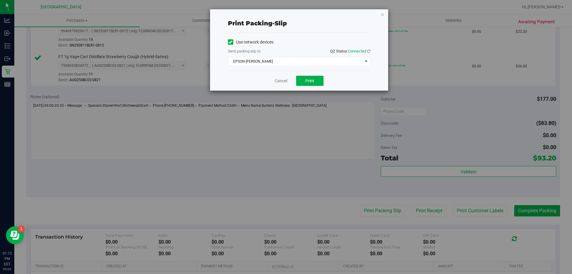
click at [308, 75] on div "Cancel Print" at bounding box center [299, 81] width 142 height 20
click at [307, 80] on span "Print" at bounding box center [309, 80] width 9 height 5
drag, startPoint x: 381, startPoint y: 14, endPoint x: 413, endPoint y: 52, distance: 49.9
click at [381, 15] on icon "button" at bounding box center [382, 14] width 4 height 7
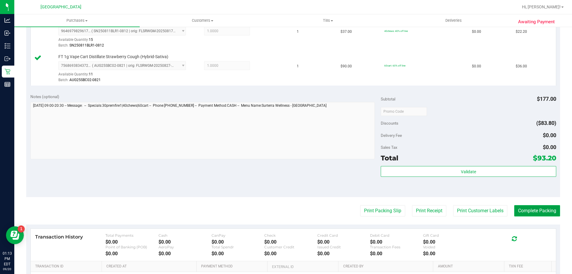
click at [525, 209] on button "Complete Packing" at bounding box center [537, 210] width 46 height 11
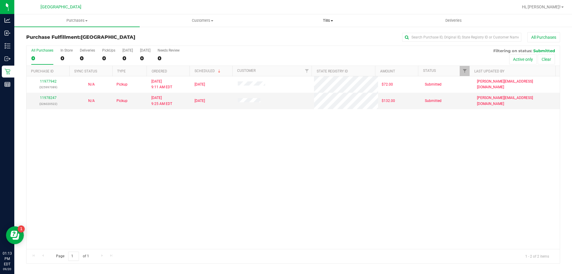
click at [328, 21] on span "Tills" at bounding box center [327, 20] width 125 height 5
click at [309, 35] on li "Manage tills" at bounding box center [327, 35] width 125 height 7
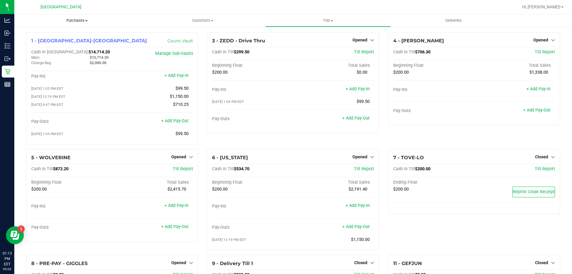
click at [80, 21] on span "Purchases" at bounding box center [76, 20] width 125 height 5
click at [55, 43] on li "Fulfillment" at bounding box center [76, 43] width 125 height 7
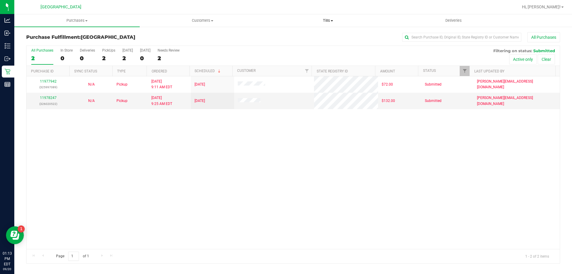
click at [330, 20] on span "Tills" at bounding box center [327, 20] width 125 height 5
click at [295, 35] on span "Manage tills" at bounding box center [285, 35] width 40 height 5
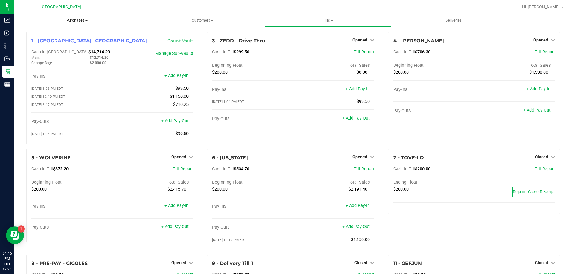
click at [72, 21] on span "Purchases" at bounding box center [76, 20] width 125 height 5
click at [51, 45] on li "Fulfillment" at bounding box center [76, 43] width 125 height 7
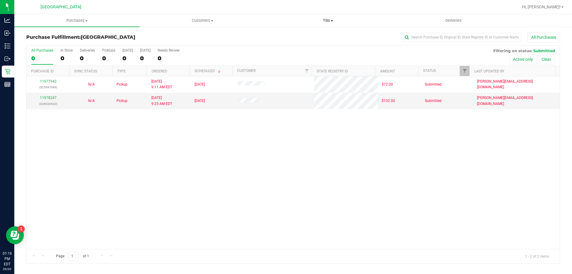
click at [327, 20] on span "Tills" at bounding box center [327, 20] width 125 height 5
click at [294, 38] on span "Manage tills" at bounding box center [285, 35] width 40 height 5
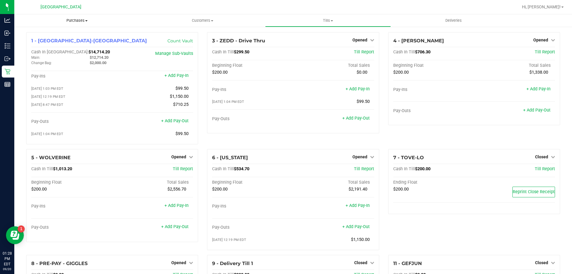
click at [76, 16] on uib-tab-heading "Purchases Summary of purchases Fulfillment All purchases" at bounding box center [76, 20] width 125 height 13
click at [32, 41] on span "Fulfillment" at bounding box center [32, 43] width 37 height 5
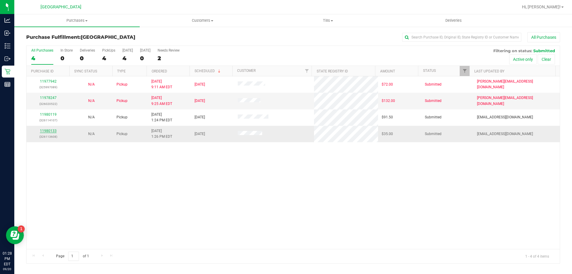
click at [49, 130] on link "11980133" at bounding box center [48, 131] width 17 height 4
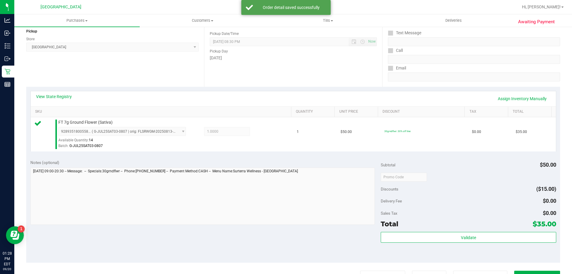
scroll to position [89, 0]
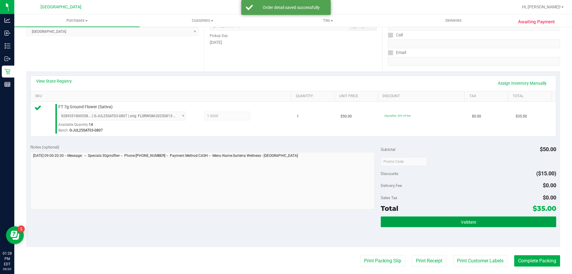
click at [418, 218] on button "Validate" at bounding box center [468, 221] width 175 height 11
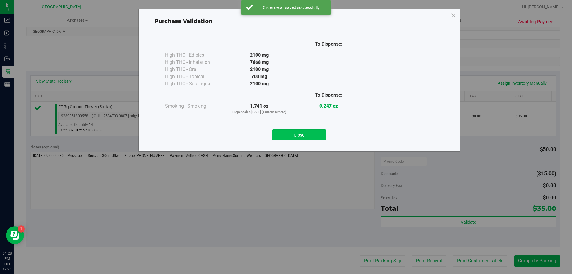
click at [308, 131] on button "Close" at bounding box center [299, 134] width 54 height 11
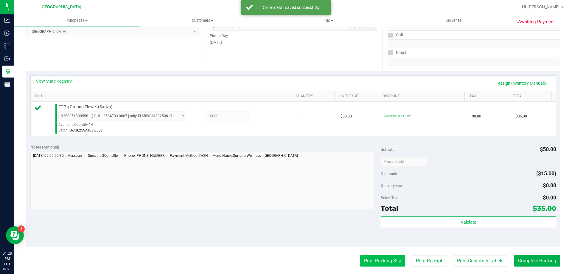
click at [374, 259] on button "Print Packing Slip" at bounding box center [382, 260] width 45 height 11
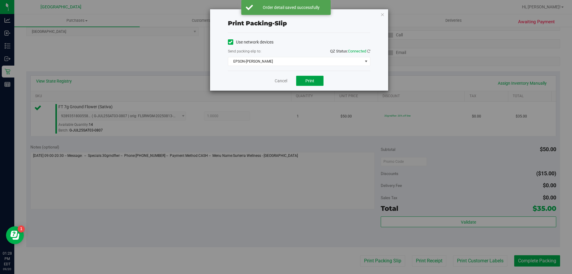
click at [312, 80] on span "Print" at bounding box center [309, 80] width 9 height 5
click at [380, 15] on icon "button" at bounding box center [382, 14] width 4 height 7
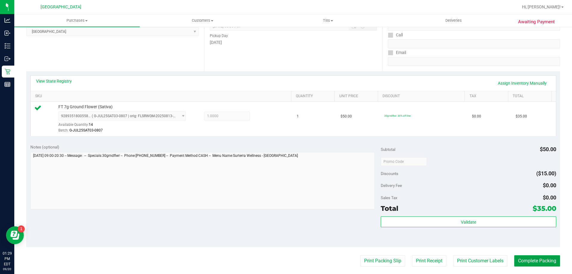
click at [539, 263] on button "Complete Packing" at bounding box center [537, 260] width 46 height 11
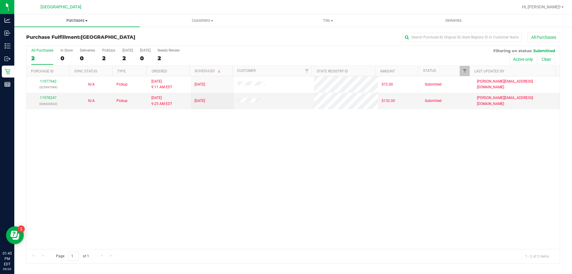
click at [74, 19] on span "Purchases" at bounding box center [76, 20] width 125 height 5
click at [45, 42] on span "Fulfillment" at bounding box center [32, 43] width 37 height 5
click at [331, 21] on span "Tills" at bounding box center [327, 20] width 125 height 5
click at [297, 34] on span "Manage tills" at bounding box center [285, 35] width 40 height 5
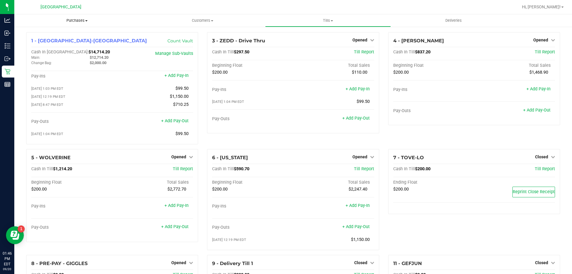
click at [74, 18] on span "Purchases" at bounding box center [76, 20] width 125 height 5
drag, startPoint x: 37, startPoint y: 39, endPoint x: 35, endPoint y: 41, distance: 3.6
click at [37, 39] on ul "Summary of purchases Fulfillment All purchases" at bounding box center [76, 43] width 125 height 32
drag, startPoint x: 67, startPoint y: 18, endPoint x: 66, endPoint y: 22, distance: 4.1
click at [67, 18] on span "Purchases" at bounding box center [76, 20] width 125 height 5
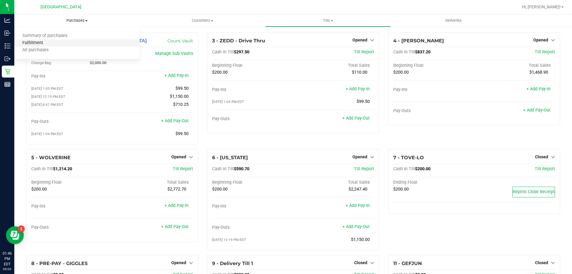
click at [33, 44] on span "Fulfillment" at bounding box center [32, 43] width 37 height 5
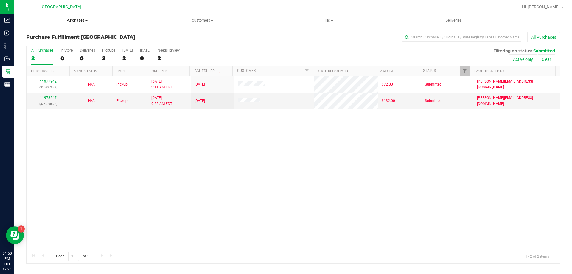
click at [78, 19] on span "Purchases" at bounding box center [76, 20] width 125 height 5
click at [41, 42] on span "Fulfillment" at bounding box center [32, 43] width 37 height 5
click at [325, 20] on span "Tills" at bounding box center [327, 20] width 125 height 5
click at [296, 35] on span "Manage tills" at bounding box center [285, 35] width 40 height 5
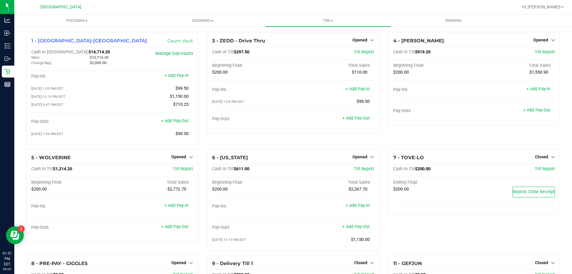
click at [378, 144] on div "3 - ZEDD - Drive Thru Opened Close Till Cash In Till $297.50 Till Report Beginn…" at bounding box center [293, 90] width 181 height 117
click at [74, 20] on span "Purchases" at bounding box center [76, 20] width 125 height 5
click at [51, 43] on li "Fulfillment" at bounding box center [76, 43] width 125 height 7
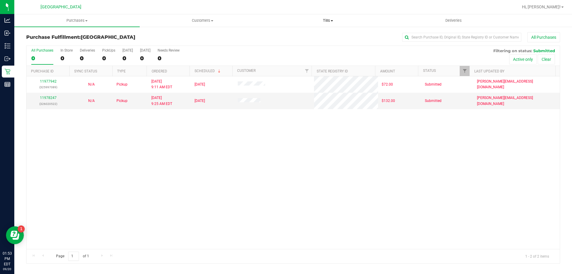
click at [323, 21] on span "Tills" at bounding box center [327, 20] width 125 height 5
click at [298, 32] on li "Manage tills" at bounding box center [327, 35] width 125 height 7
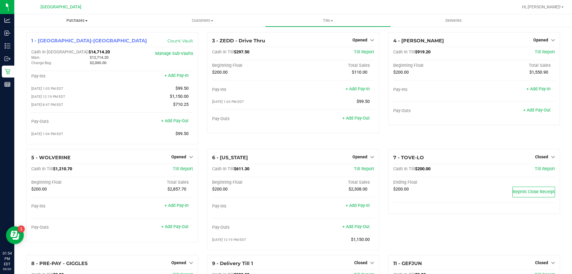
click at [74, 21] on span "Purchases" at bounding box center [76, 20] width 125 height 5
click at [44, 42] on span "Fulfillment" at bounding box center [32, 43] width 37 height 5
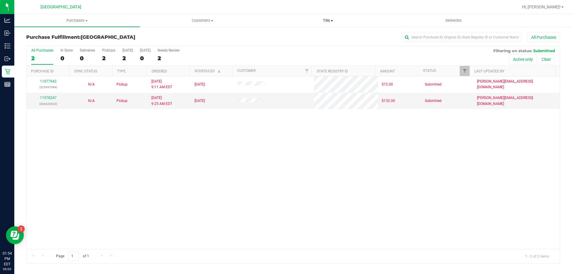
click at [328, 21] on span "Tills" at bounding box center [327, 20] width 125 height 5
click at [307, 38] on li "Manage tills" at bounding box center [327, 35] width 125 height 7
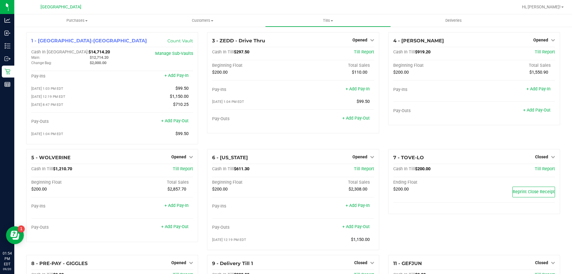
click at [203, 152] on div "6 - [US_STATE] Opened Close Till Cash In Till $611.30 Till Report Beginning Flo…" at bounding box center [293, 202] width 181 height 106
click at [78, 21] on span "Purchases" at bounding box center [76, 20] width 125 height 5
click at [37, 42] on span "Fulfillment" at bounding box center [32, 43] width 37 height 5
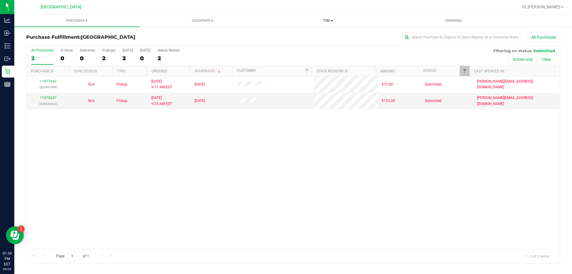
click at [325, 21] on span "Tills" at bounding box center [327, 20] width 125 height 5
click at [305, 35] on li "Manage tills" at bounding box center [327, 35] width 125 height 7
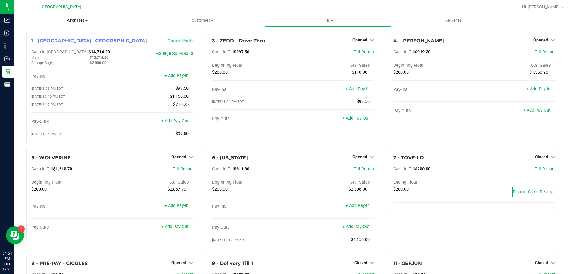
click at [76, 20] on span "Purchases" at bounding box center [76, 20] width 125 height 5
click at [35, 43] on span "Fulfillment" at bounding box center [32, 43] width 37 height 5
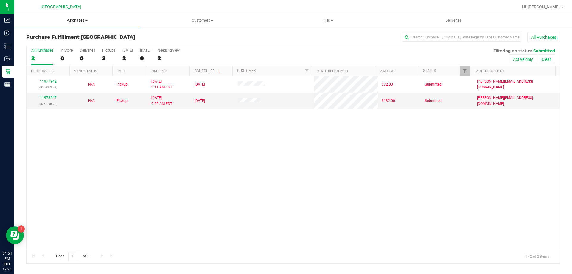
click at [66, 21] on span "Purchases" at bounding box center [76, 20] width 125 height 5
click at [40, 42] on span "Fulfillment" at bounding box center [32, 43] width 37 height 5
click at [555, 7] on span "Hi, [PERSON_NAME]!" at bounding box center [541, 6] width 39 height 5
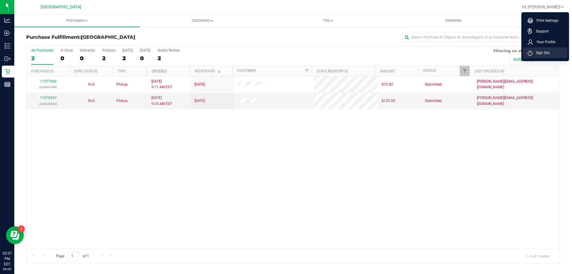
click at [549, 53] on span "Sign Out" at bounding box center [540, 53] width 17 height 6
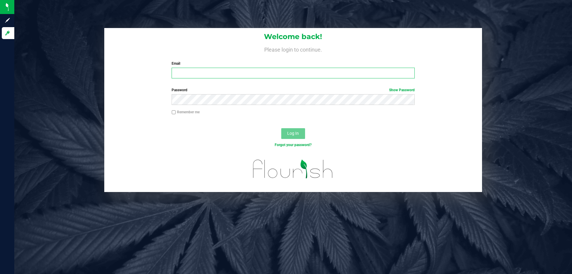
click at [221, 76] on input "Email" at bounding box center [293, 73] width 243 height 11
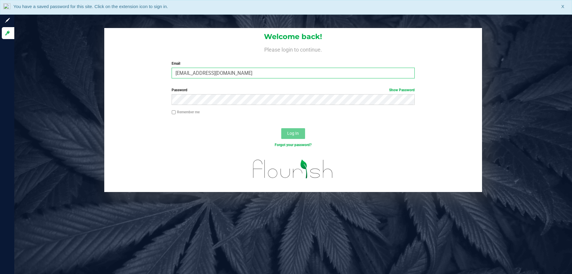
type input "[EMAIL_ADDRESS][DOMAIN_NAME]"
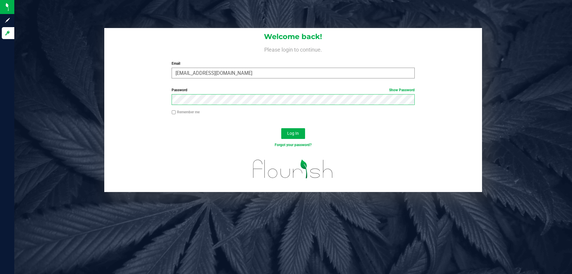
click at [281, 128] on button "Log In" at bounding box center [293, 133] width 24 height 11
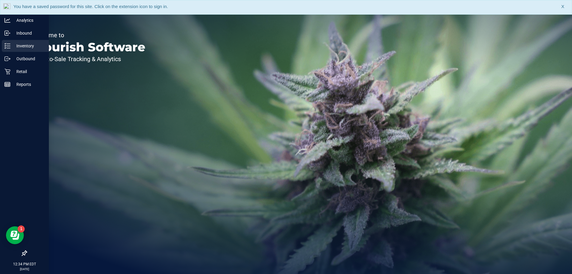
click at [26, 47] on p "Inventory" at bounding box center [28, 45] width 36 height 7
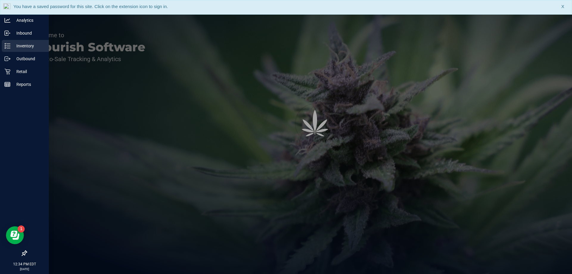
click at [26, 46] on p "Inventory" at bounding box center [28, 45] width 36 height 7
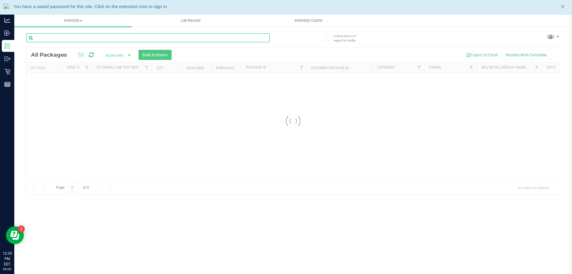
click at [72, 37] on div "Inventory All packages All inventory Waste log Create inventory Lab Results Inv…" at bounding box center [293, 143] width 558 height 259
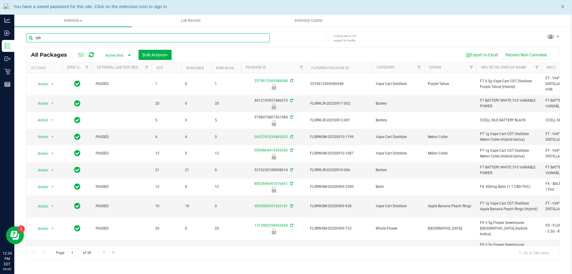
type input "rpb"
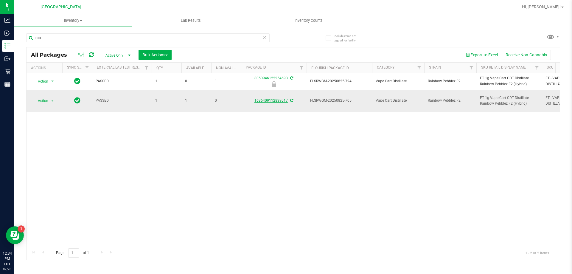
click at [265, 102] on link "1636409112839017" at bounding box center [270, 100] width 33 height 4
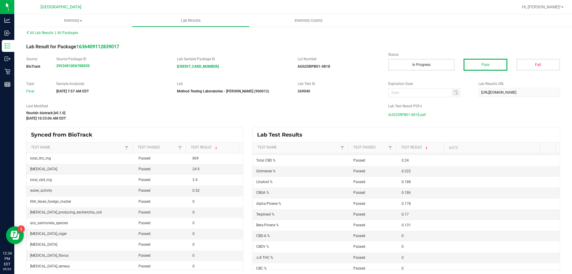
scroll to position [6, 0]
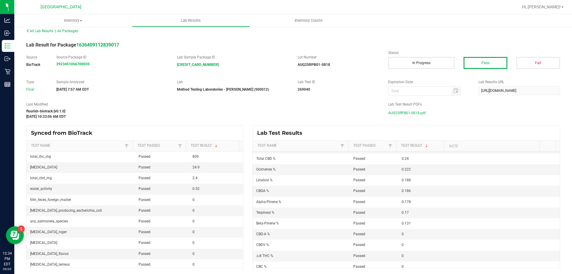
click at [407, 113] on span "AUG25RPB01-0818.pdf" at bounding box center [407, 112] width 38 height 9
